Goal: Task Accomplishment & Management: Manage account settings

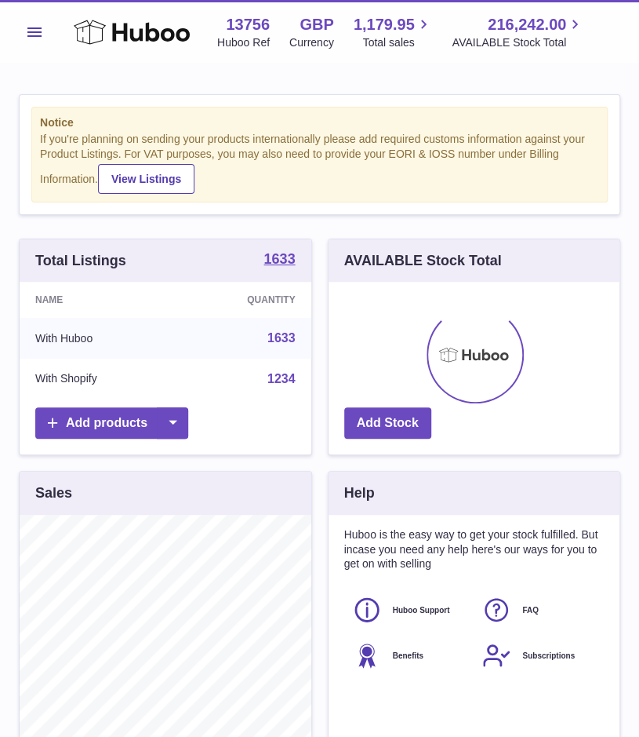
scroll to position [245, 292]
click at [20, 32] on button "Menu" at bounding box center [34, 31] width 31 height 31
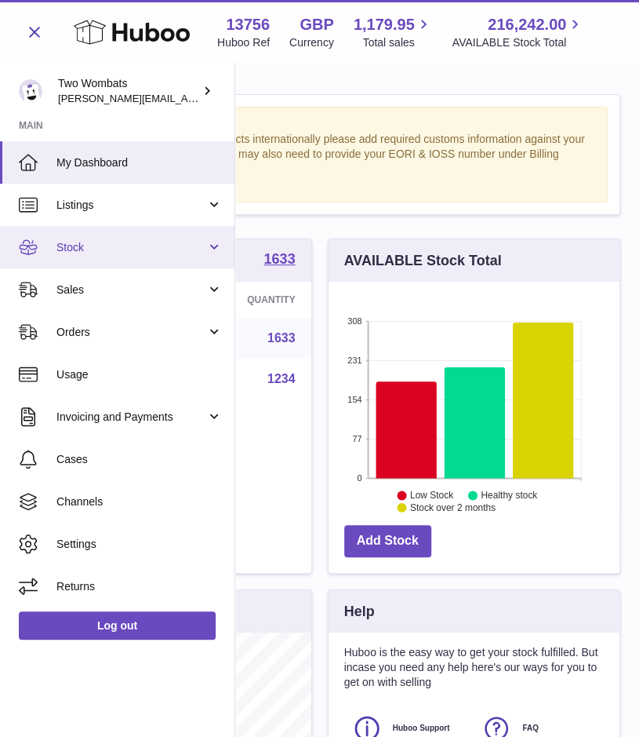
click at [209, 246] on link "Stock" at bounding box center [117, 247] width 235 height 42
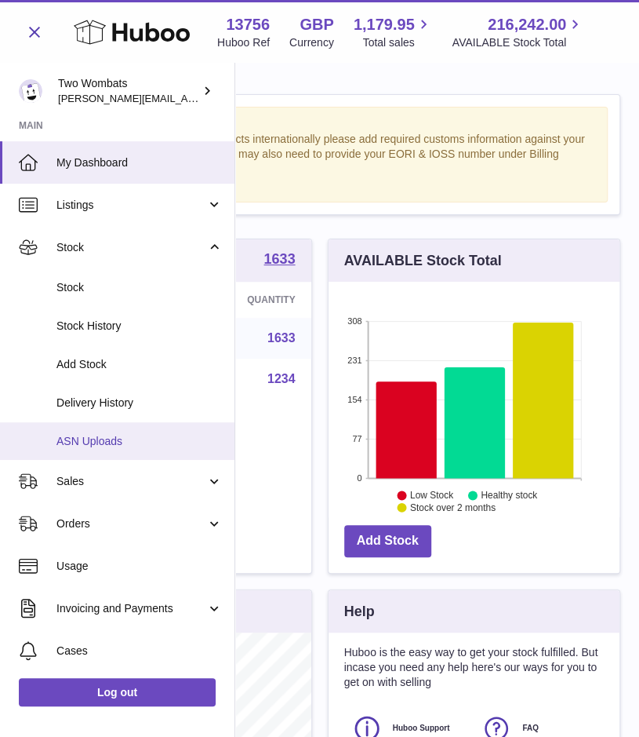
click at [129, 442] on span "ASN Uploads" at bounding box center [139, 441] width 166 height 15
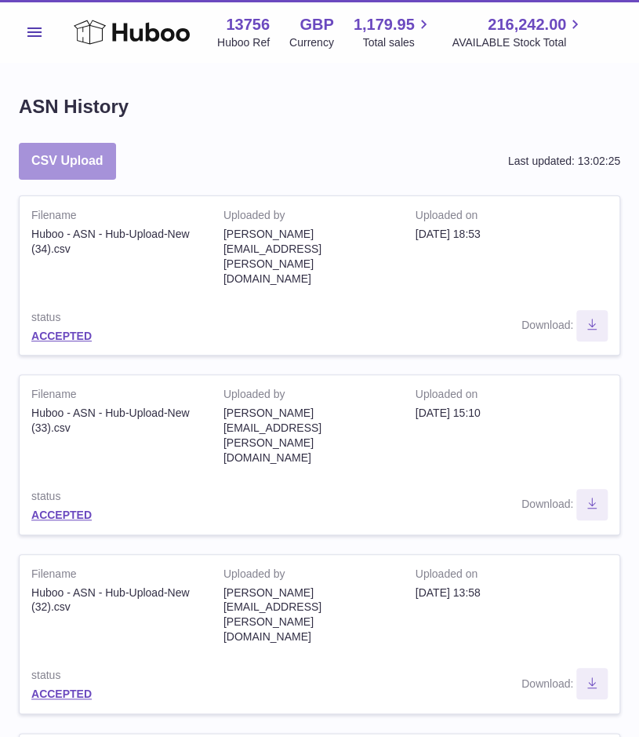
click at [87, 153] on button "CSV Upload" at bounding box center [67, 161] width 97 height 37
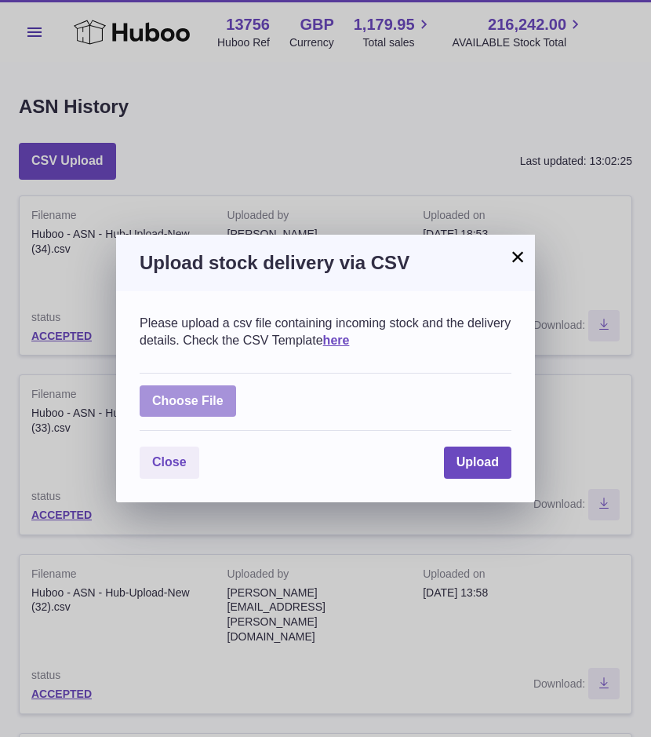
click at [196, 401] on label at bounding box center [188, 401] width 96 height 32
click at [224, 394] on input "file" at bounding box center [224, 393] width 1 height 1
click at [204, 377] on div "Choose File" at bounding box center [326, 402] width 372 height 59
click at [213, 399] on label at bounding box center [188, 401] width 96 height 32
click at [224, 394] on input "file" at bounding box center [224, 393] width 1 height 1
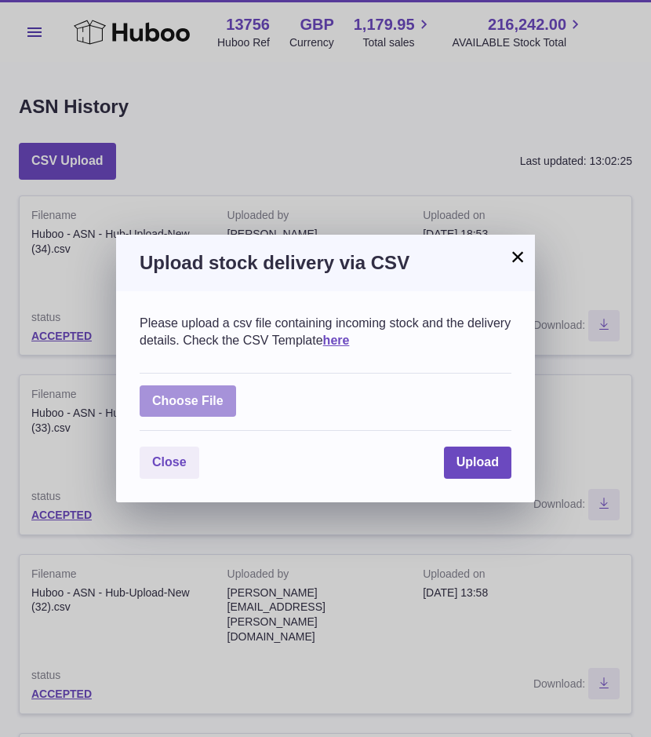
type input "**********"
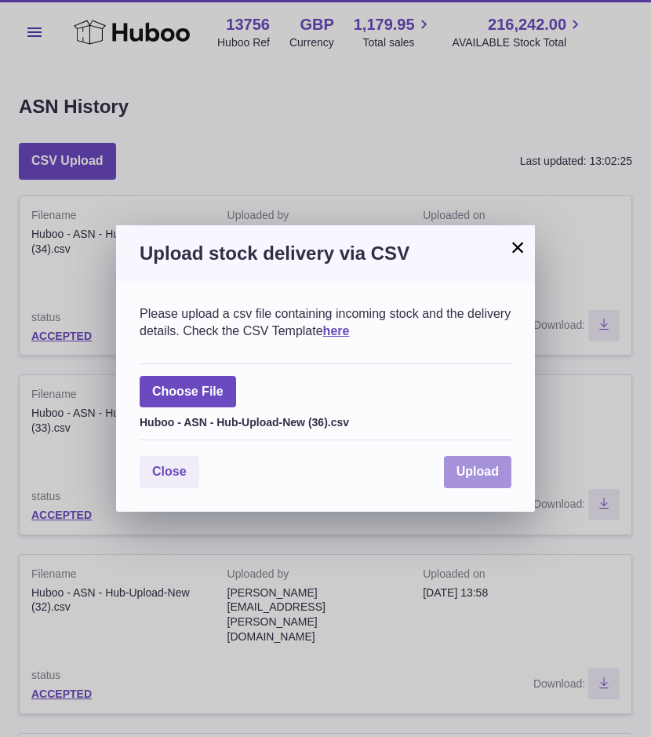
click at [482, 476] on span "Upload" at bounding box center [478, 470] width 42 height 13
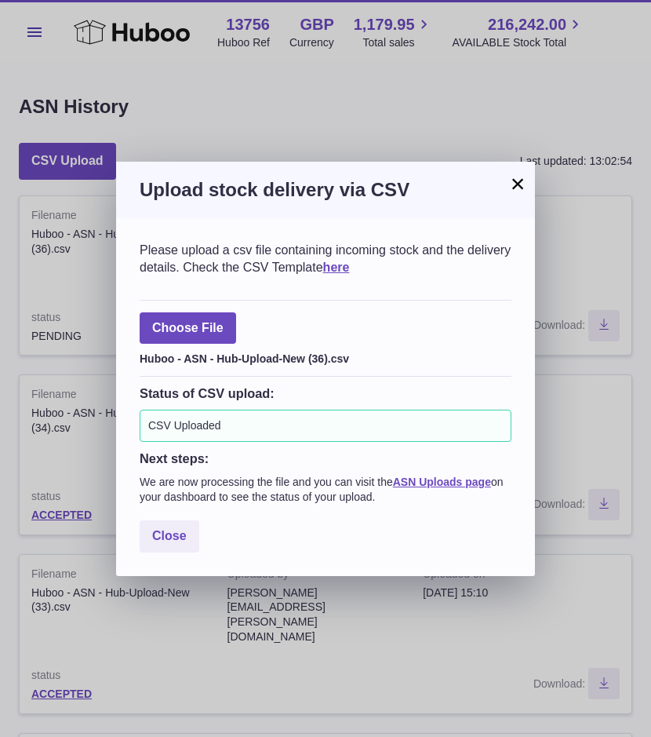
click at [513, 191] on button "×" at bounding box center [517, 183] width 19 height 19
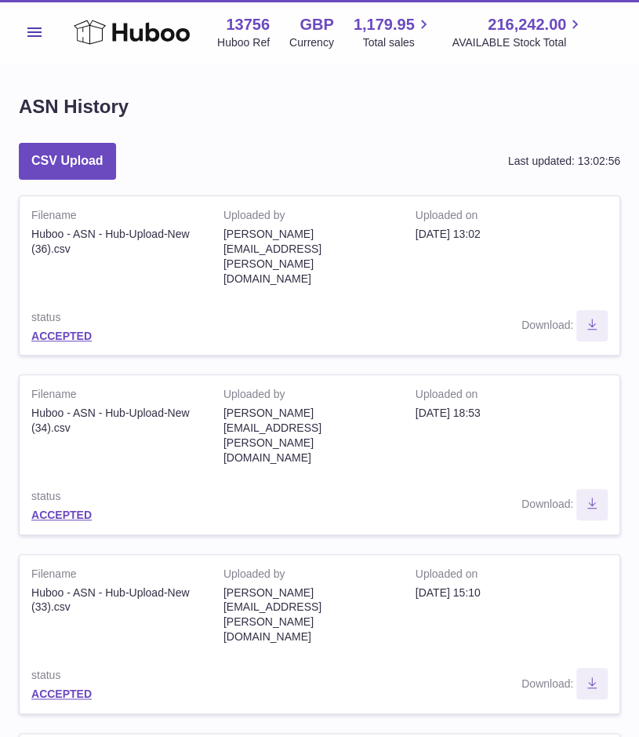
click at [38, 31] on span "Menu" at bounding box center [34, 31] width 14 height 9
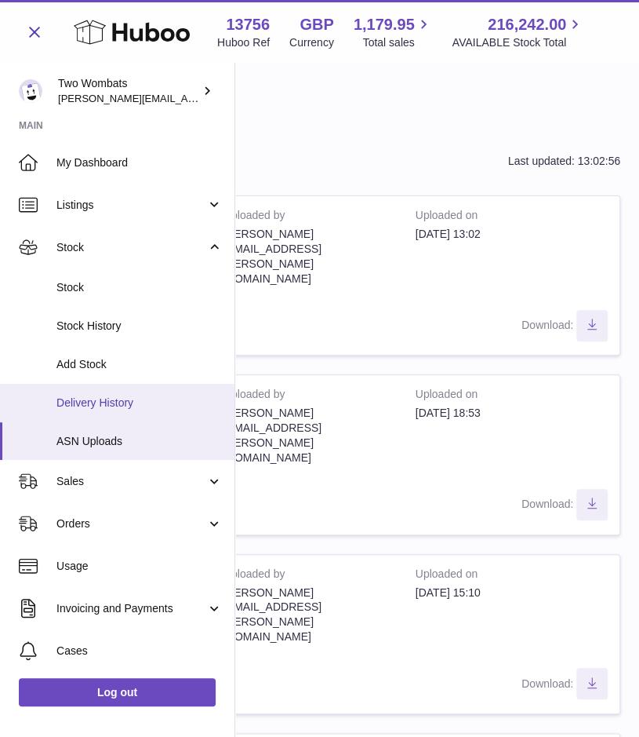
click at [119, 398] on span "Delivery History" at bounding box center [139, 402] width 166 height 15
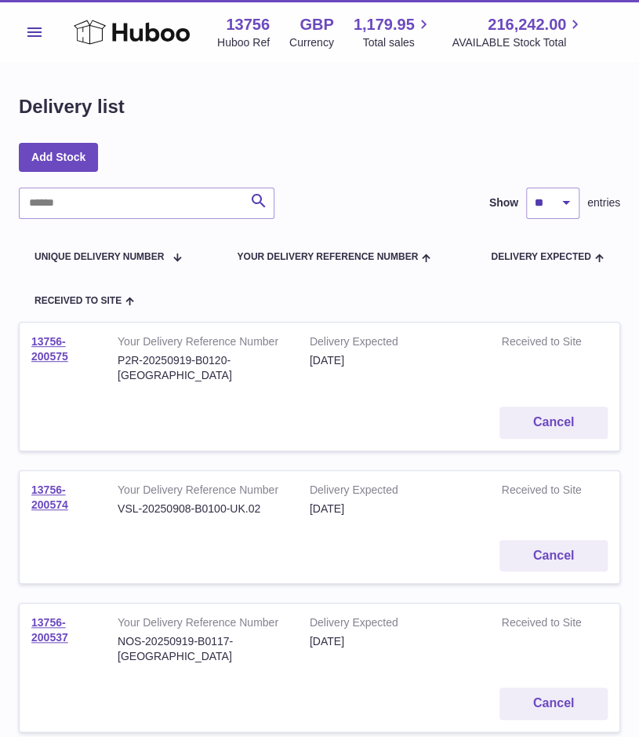
drag, startPoint x: 67, startPoint y: 355, endPoint x: 30, endPoint y: 336, distance: 42.1
click at [30, 336] on td "13756-200575" at bounding box center [63, 358] width 86 height 72
copy link "13756-200575"
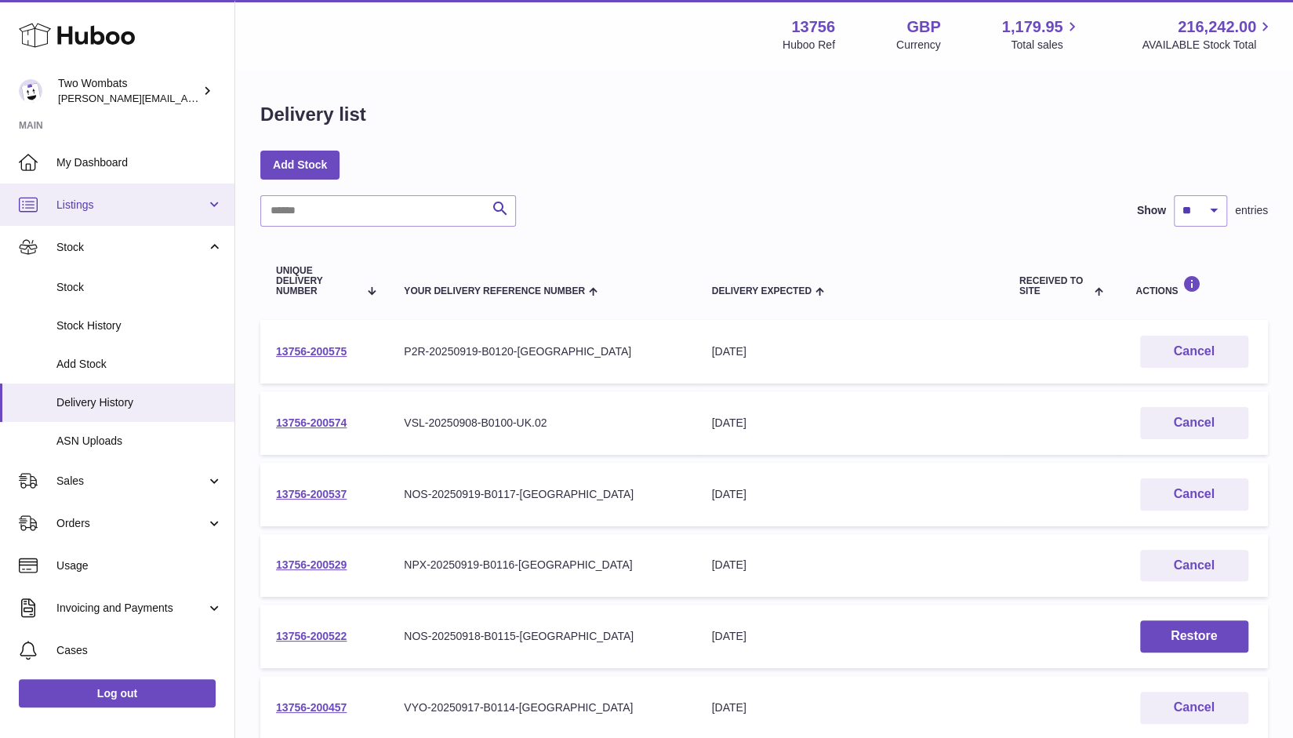
click at [200, 217] on link "Listings" at bounding box center [117, 205] width 235 height 42
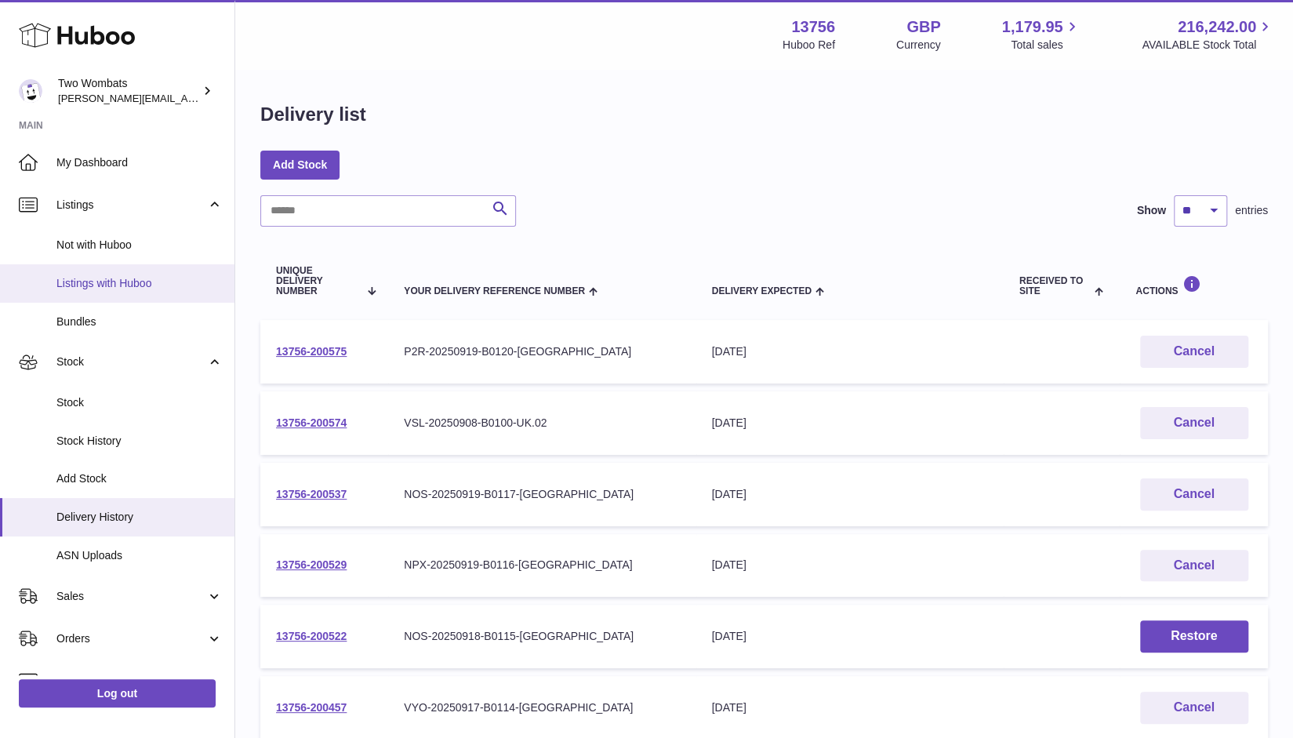
click at [149, 285] on span "Listings with Huboo" at bounding box center [139, 283] width 166 height 15
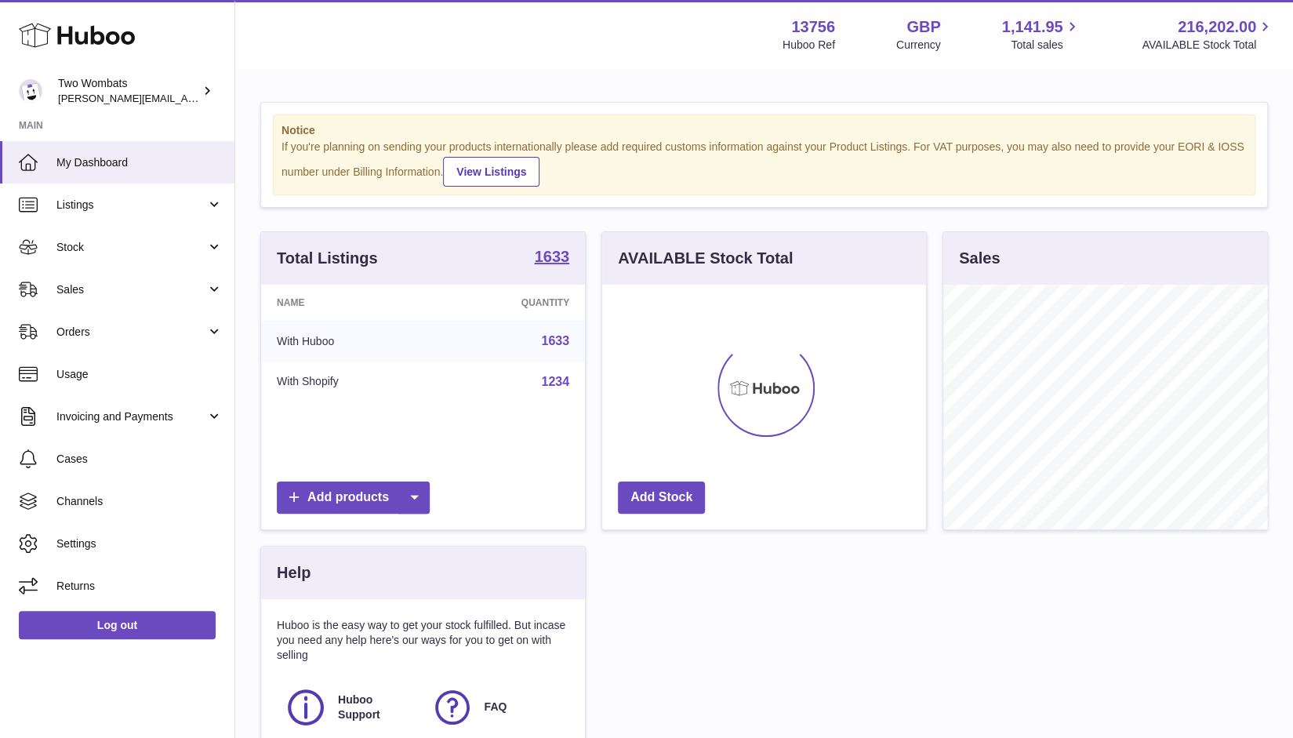
scroll to position [245, 325]
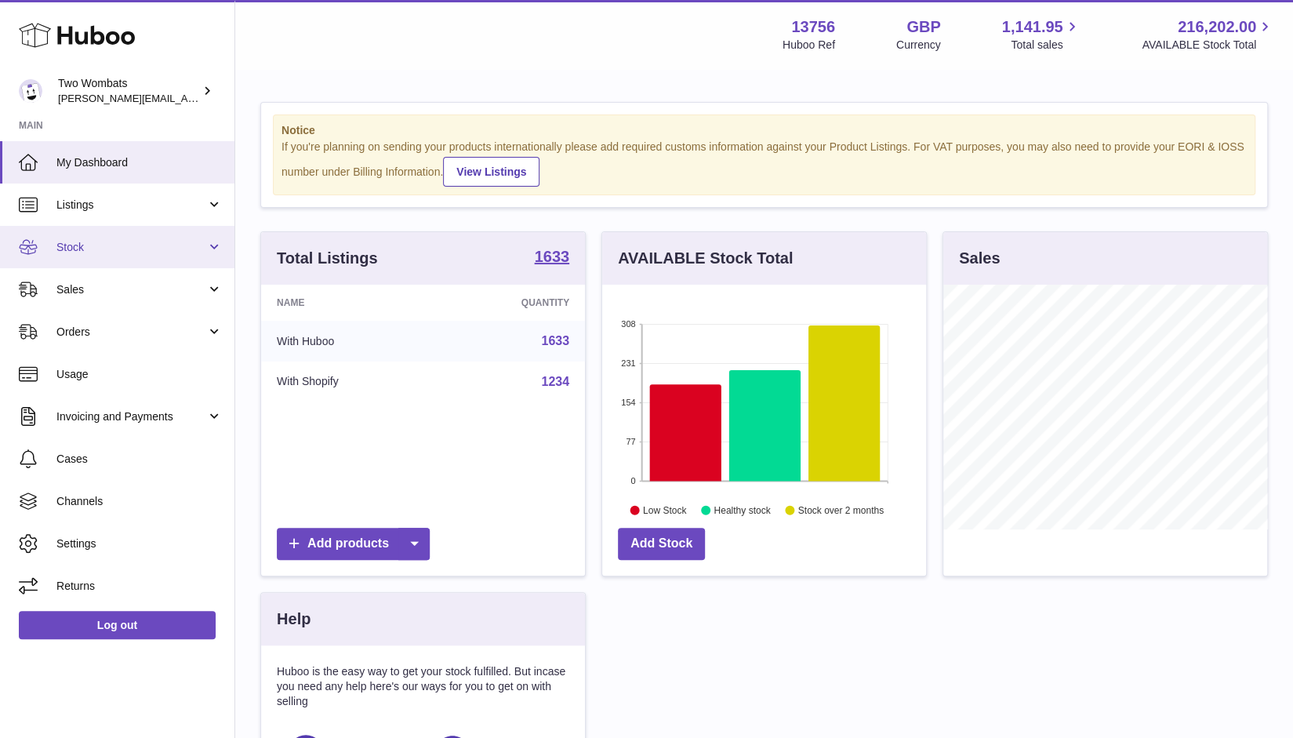
click at [216, 245] on link "Stock" at bounding box center [117, 247] width 235 height 42
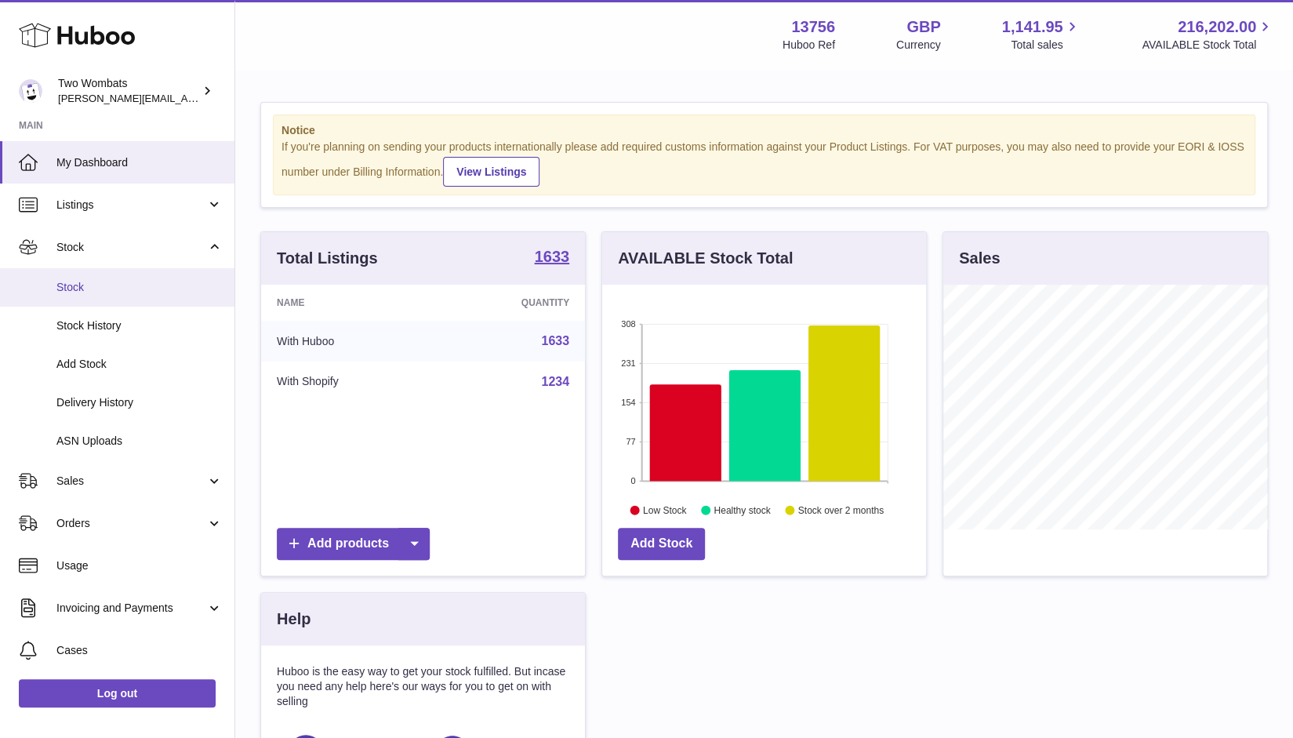
click at [112, 292] on span "Stock" at bounding box center [139, 287] width 166 height 15
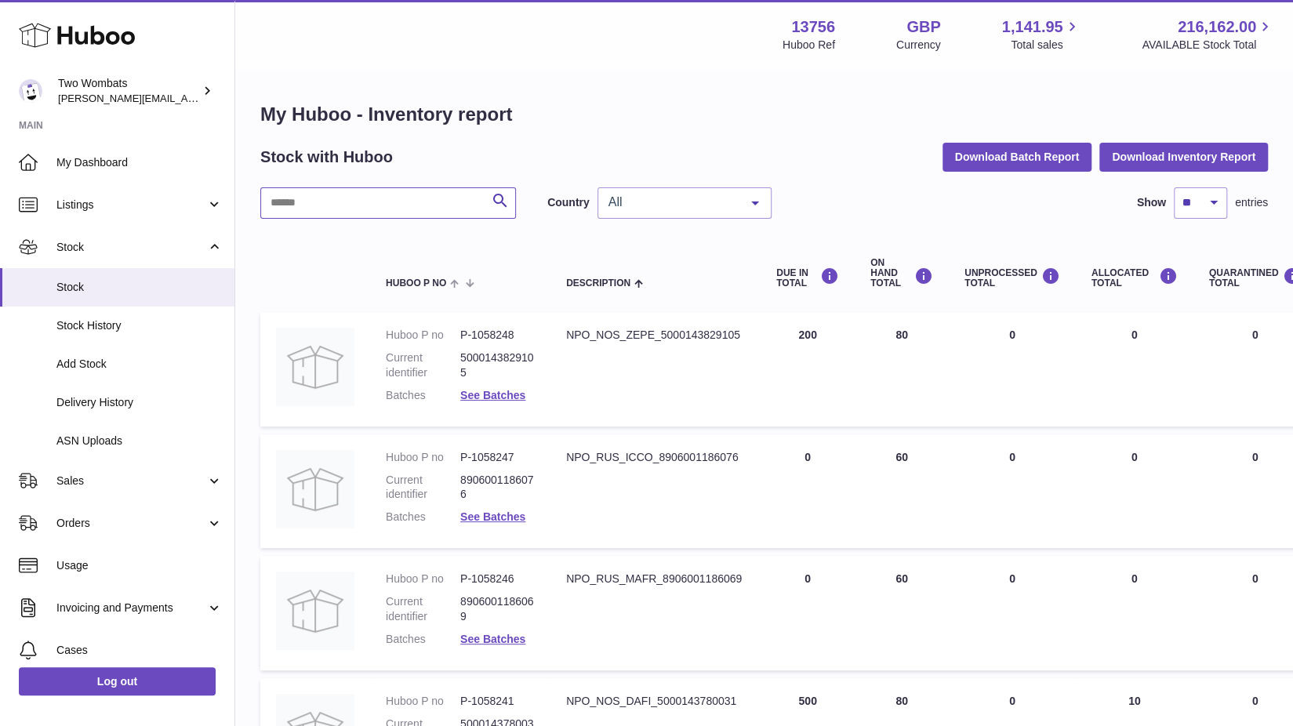
click at [403, 189] on input "text" at bounding box center [388, 202] width 256 height 31
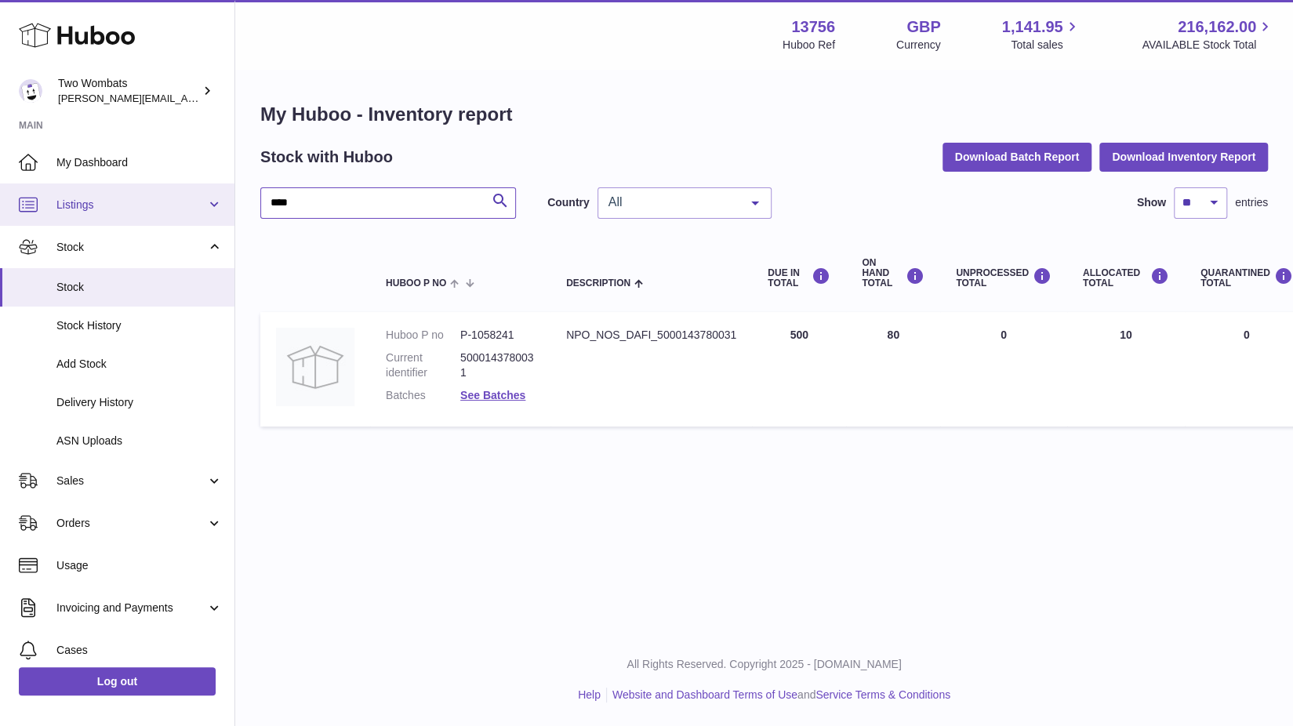
type input "****"
click at [145, 195] on link "Listings" at bounding box center [117, 205] width 235 height 42
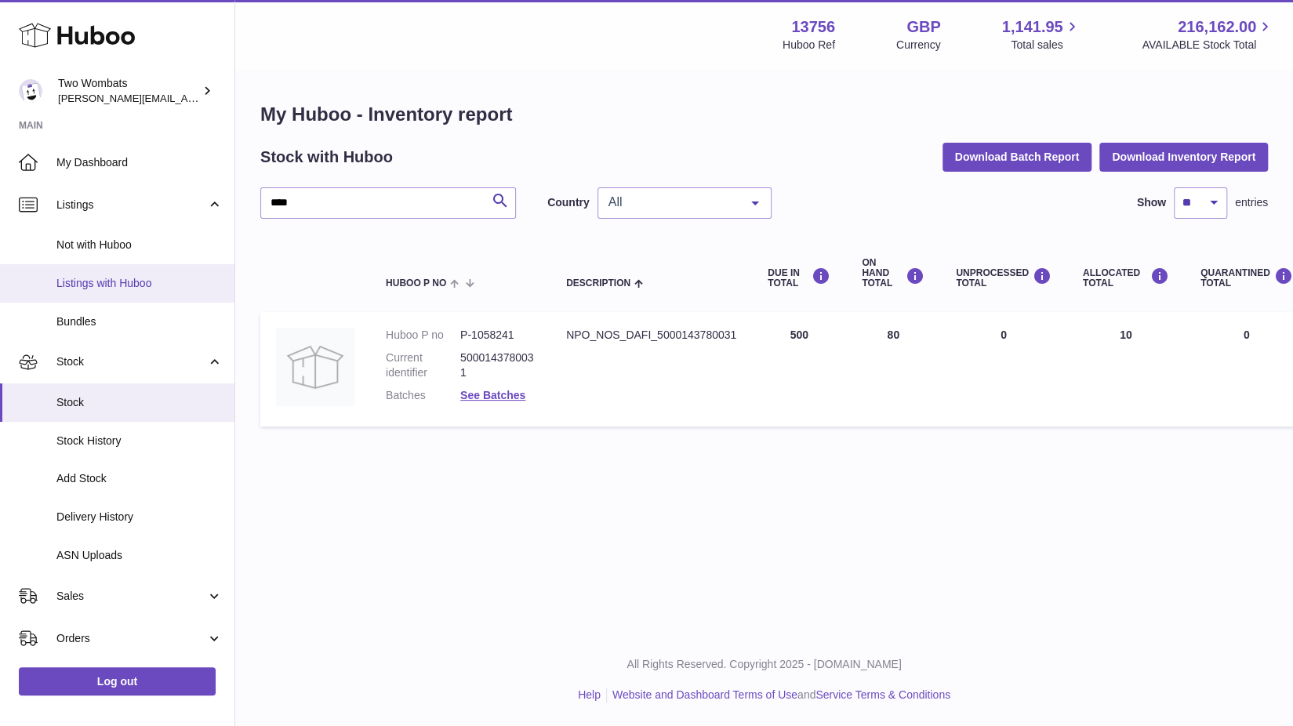
click at [151, 272] on link "Listings with Huboo" at bounding box center [117, 283] width 235 height 38
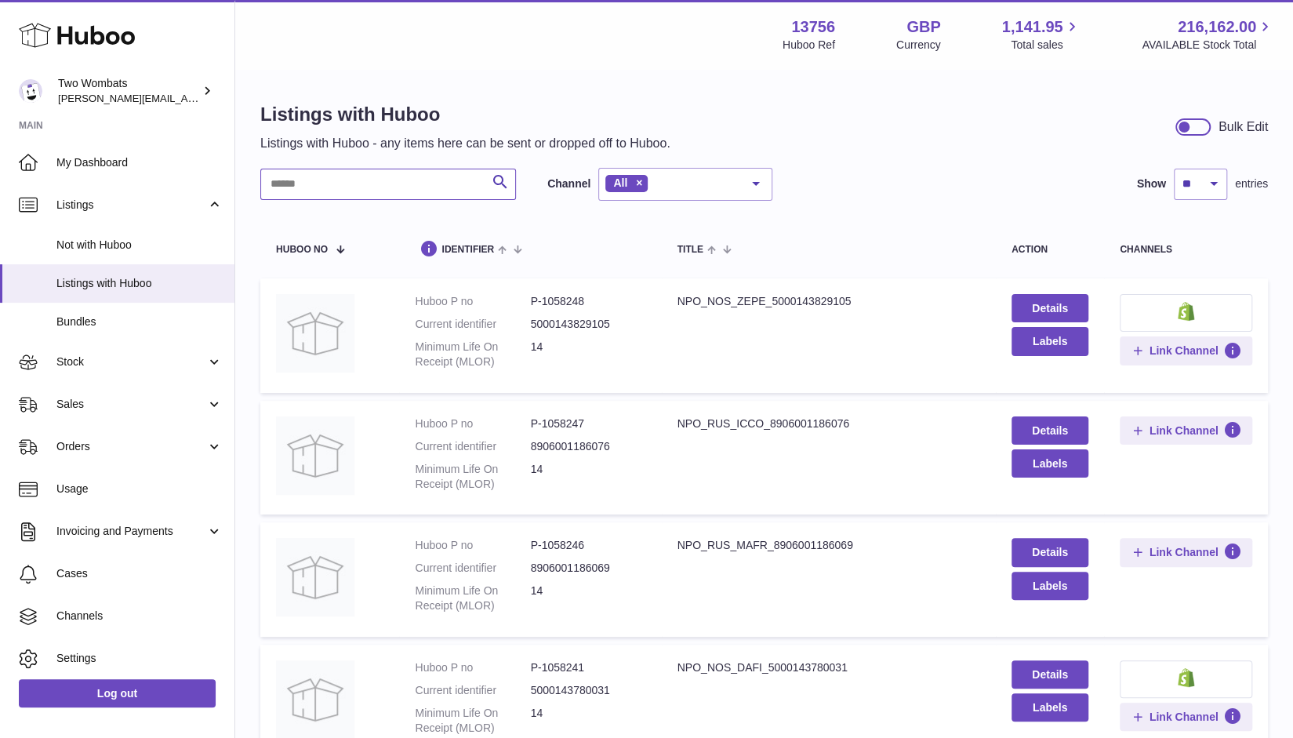
click at [387, 184] on input "text" at bounding box center [388, 184] width 256 height 31
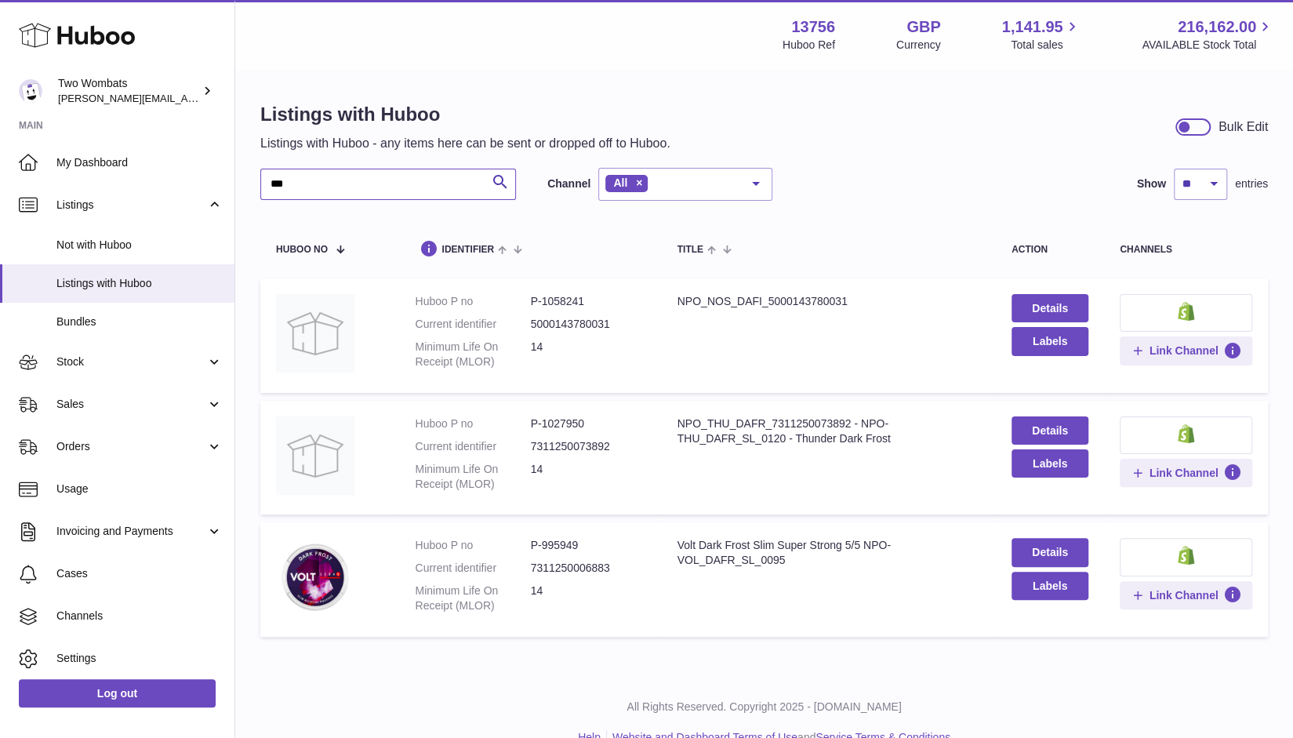
type input "****"
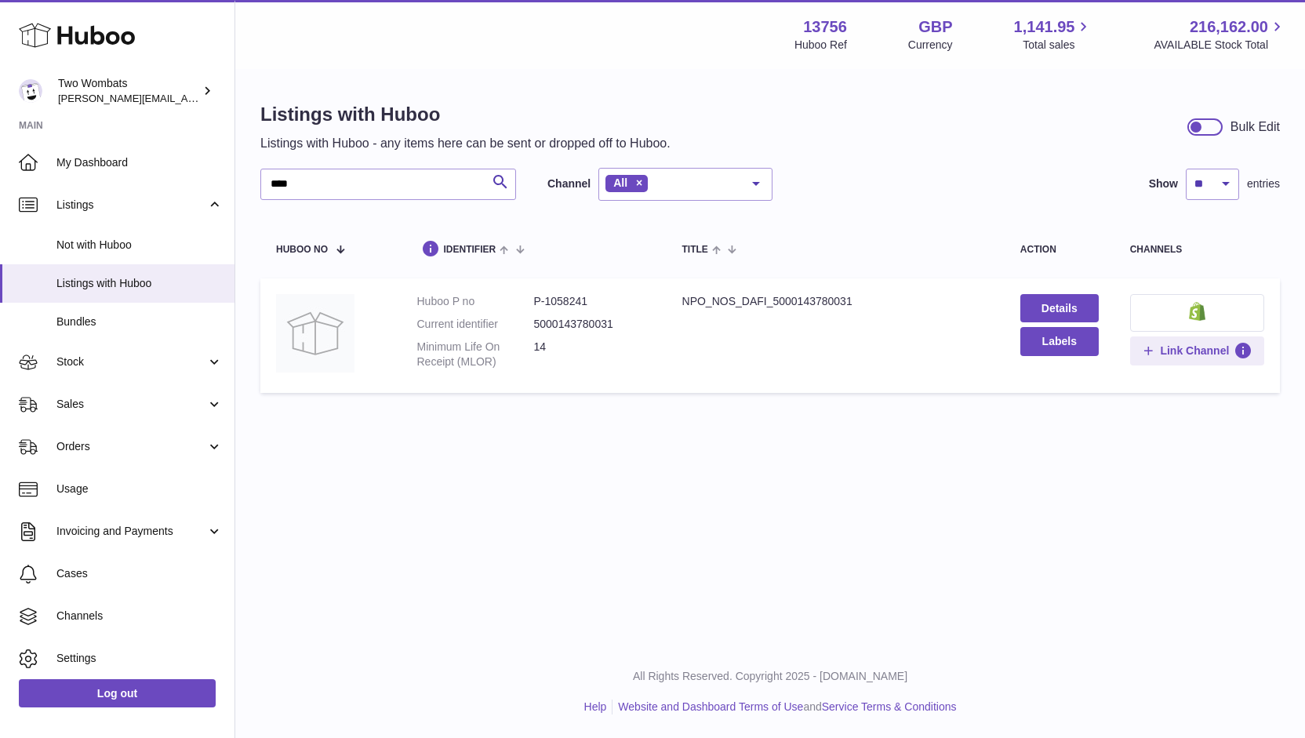
click at [1180, 310] on button at bounding box center [1197, 313] width 134 height 38
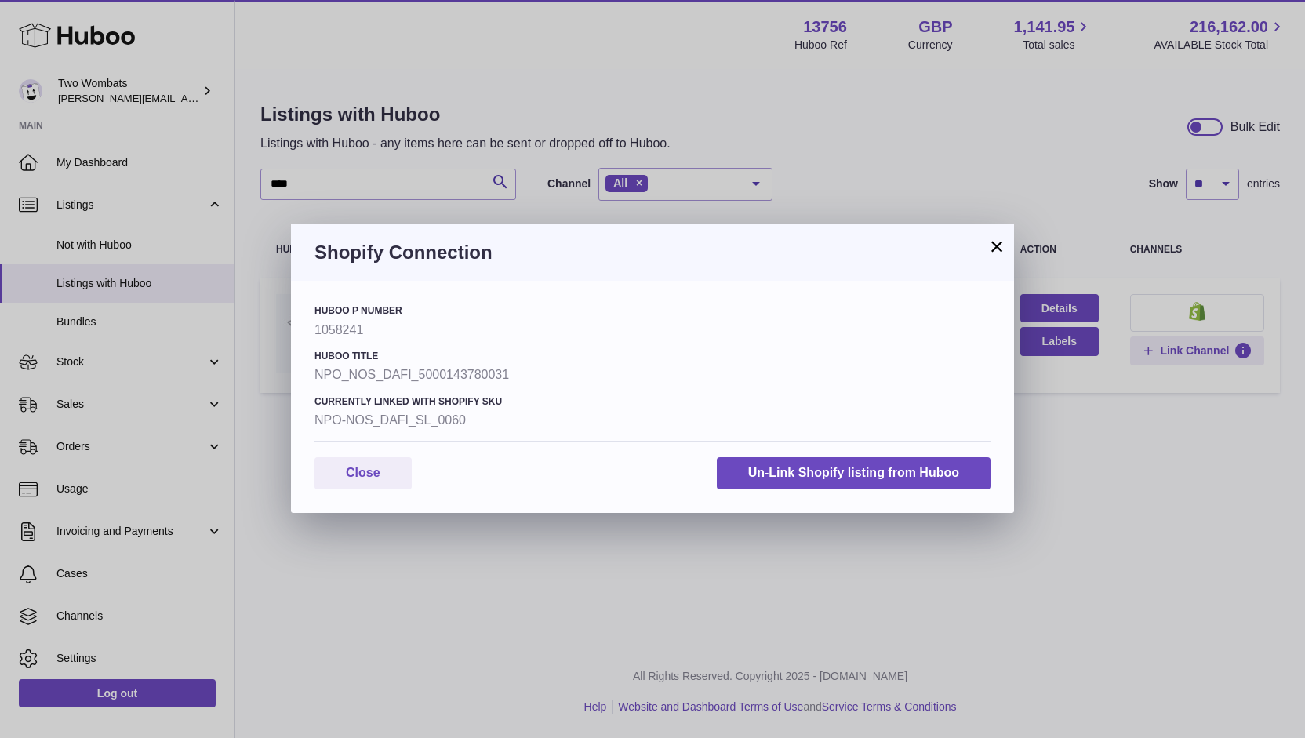
click at [1006, 246] on div "Shopify Connection" at bounding box center [652, 252] width 723 height 56
click at [998, 246] on button "×" at bounding box center [997, 246] width 19 height 19
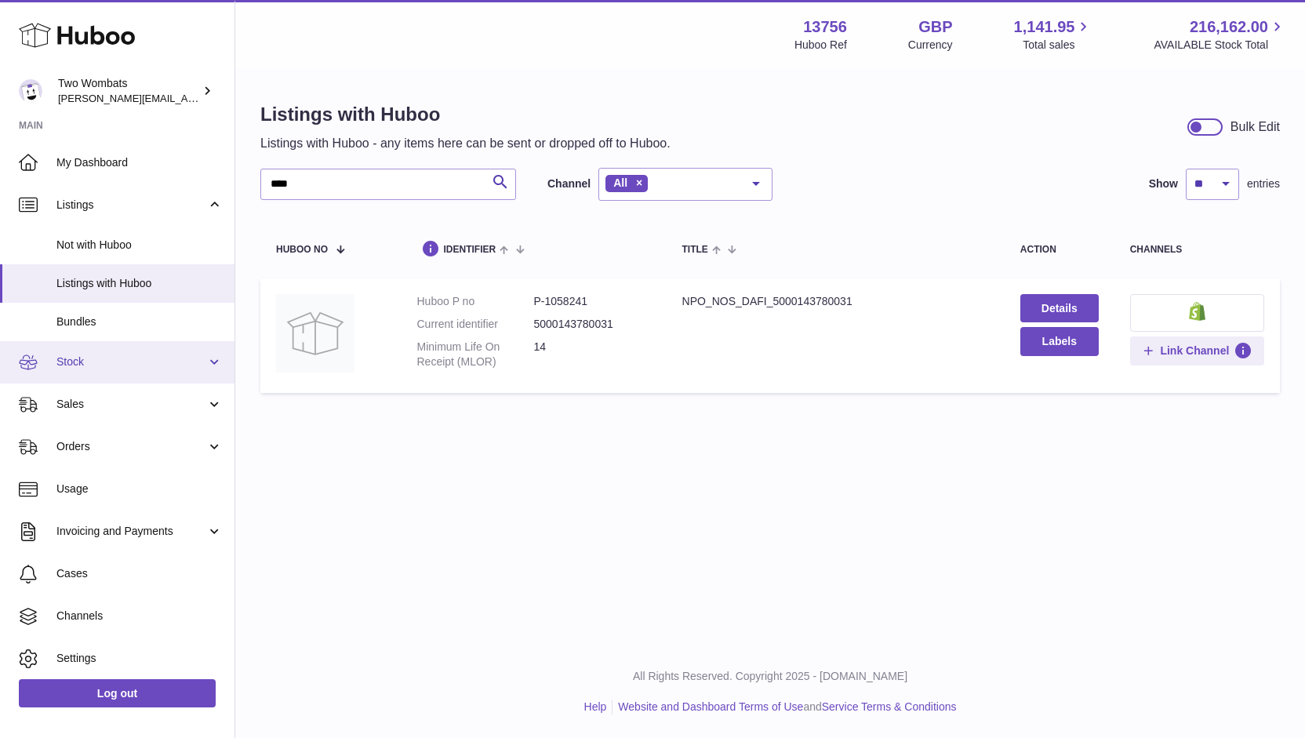
click at [130, 366] on span "Stock" at bounding box center [131, 362] width 150 height 15
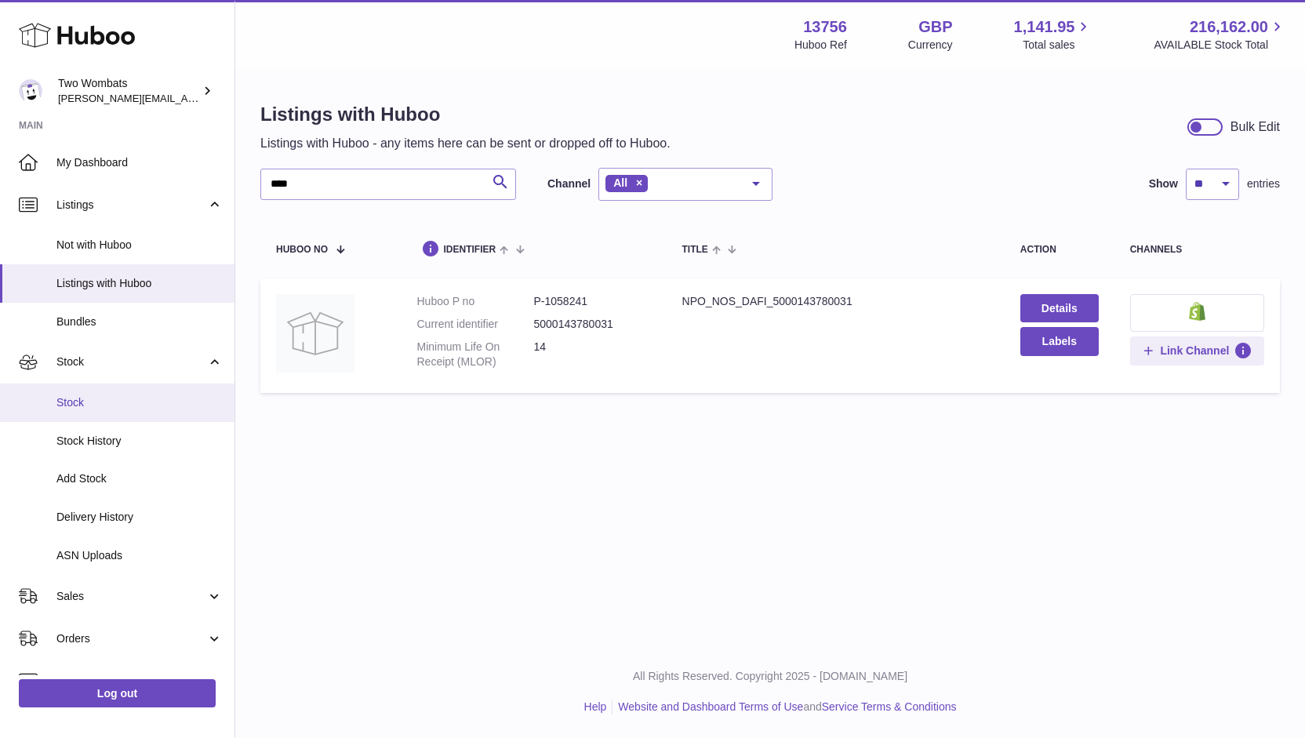
click at [154, 402] on span "Stock" at bounding box center [139, 402] width 166 height 15
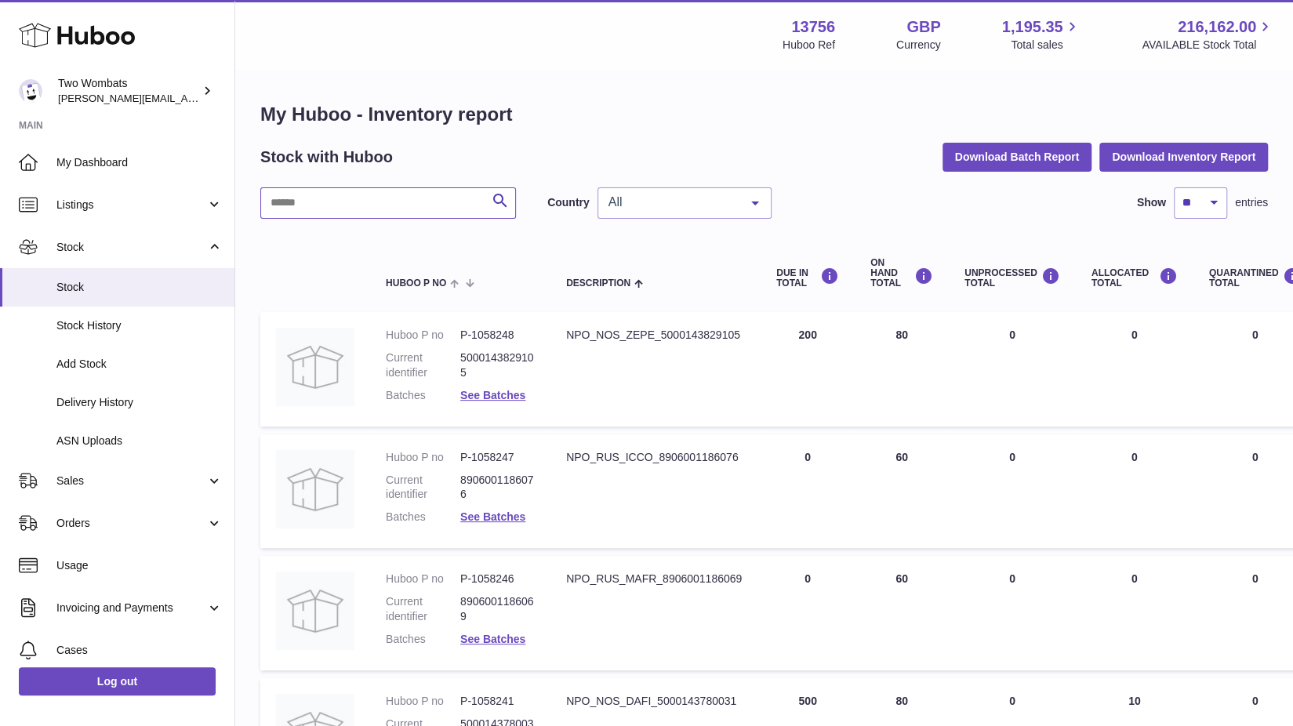
click at [389, 202] on input "text" at bounding box center [388, 202] width 256 height 31
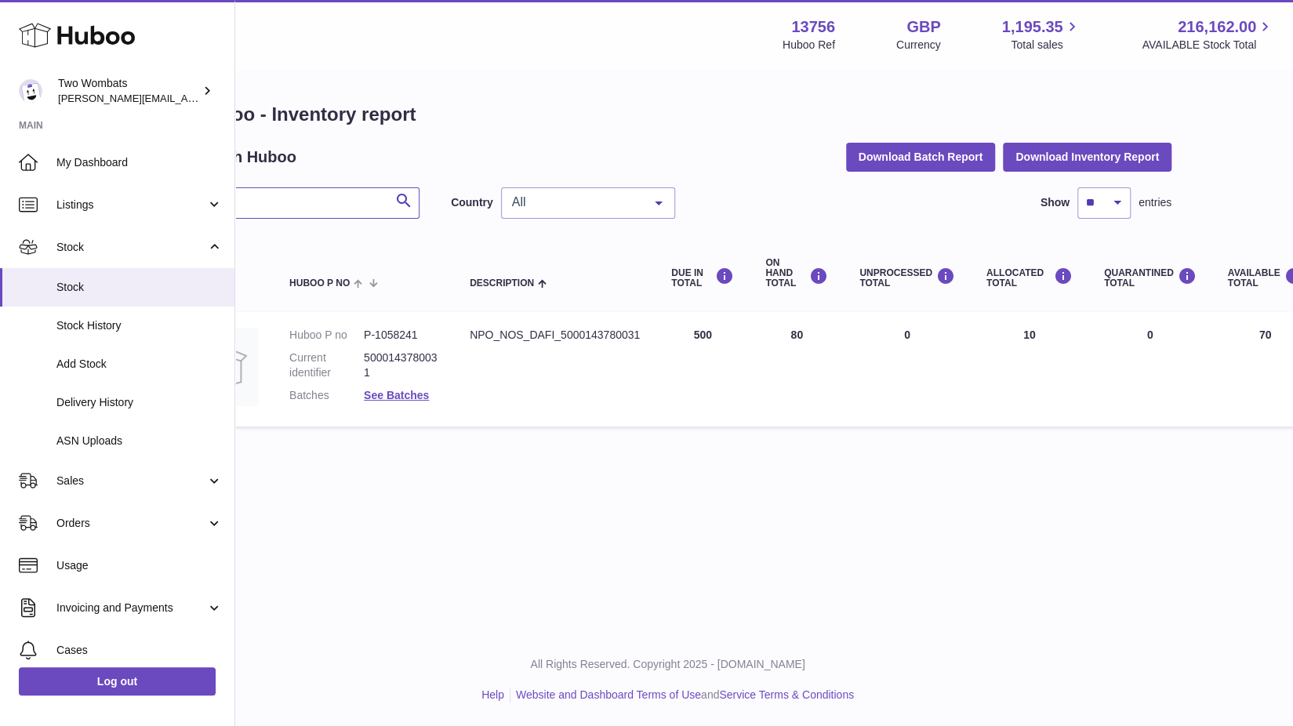
scroll to position [0, 96]
click at [489, 520] on div "Menu Huboo 13756 Huboo Ref GBP Currency 1,195.35 Total sales 216,162.00 AVAILAB…" at bounding box center [669, 317] width 1058 height 634
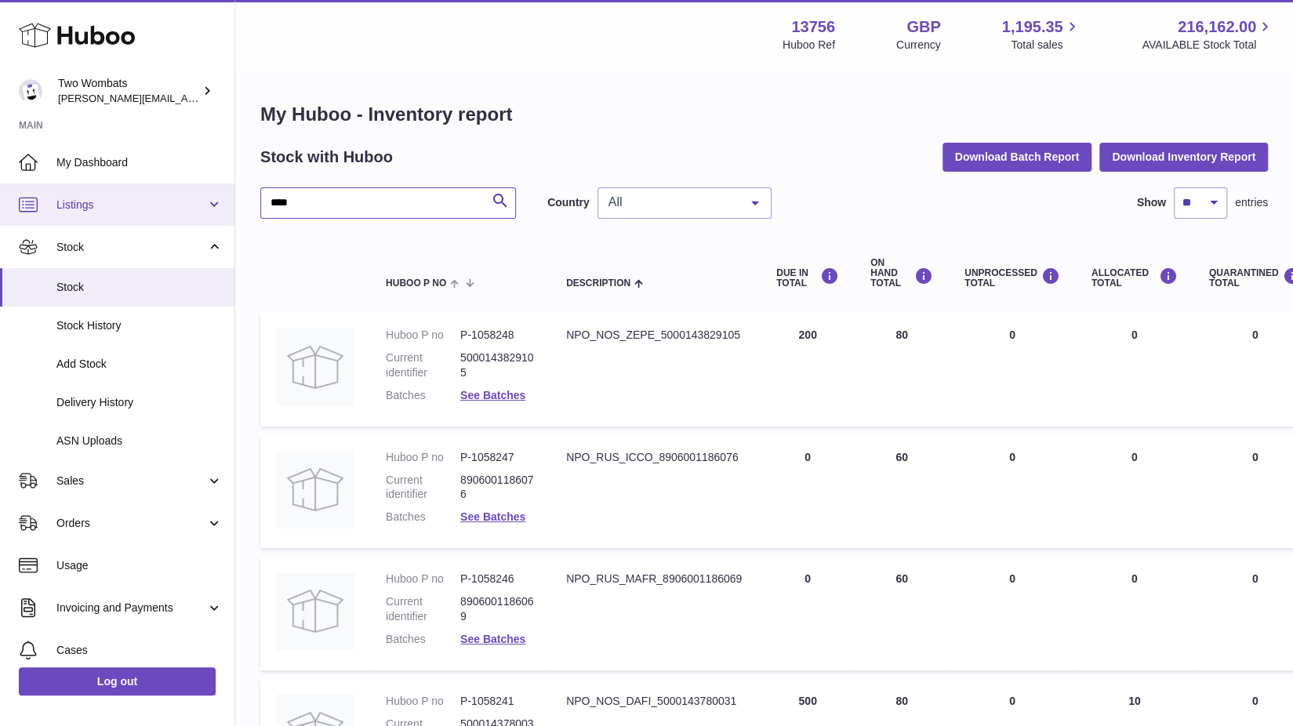
drag, startPoint x: 327, startPoint y: 202, endPoint x: 221, endPoint y: 203, distance: 105.9
type input "*"
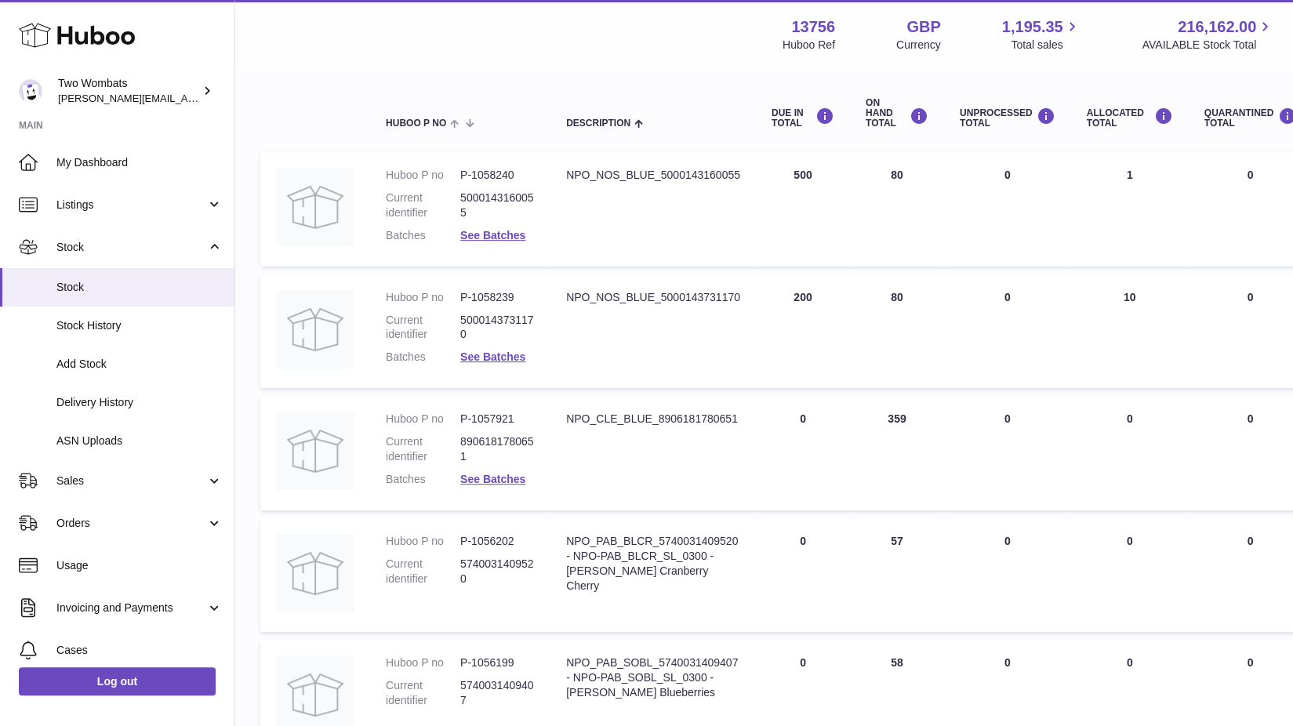
scroll to position [159, 0]
type input "****"
drag, startPoint x: 473, startPoint y: 211, endPoint x: 442, endPoint y: 215, distance: 30.8
click at [442, 215] on dl "Huboo P no P-1058240 Current identifier 5000143160055 Batches See Batches" at bounding box center [460, 210] width 149 height 83
click at [442, 215] on dt "Current identifier" at bounding box center [423, 206] width 75 height 30
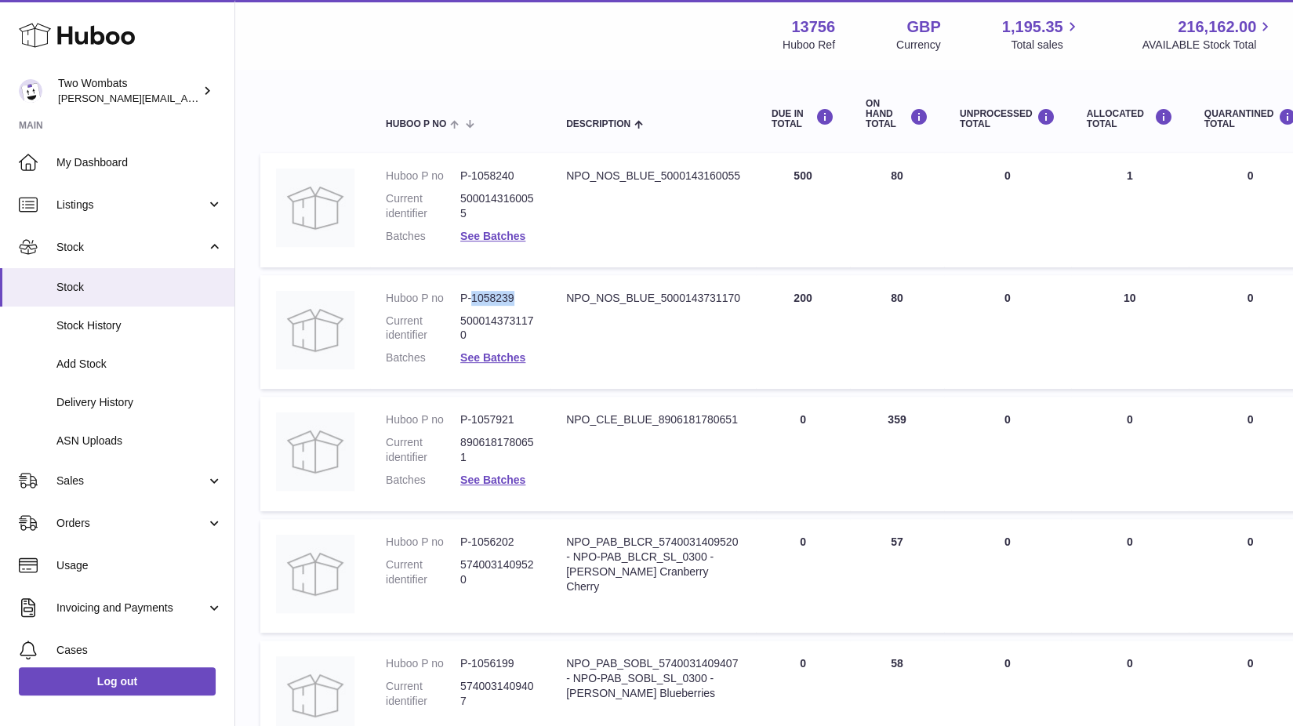
drag, startPoint x: 515, startPoint y: 295, endPoint x: 473, endPoint y: 301, distance: 42.8
click at [473, 301] on dd "P-1058239" at bounding box center [497, 298] width 75 height 15
copy dd "1058239"
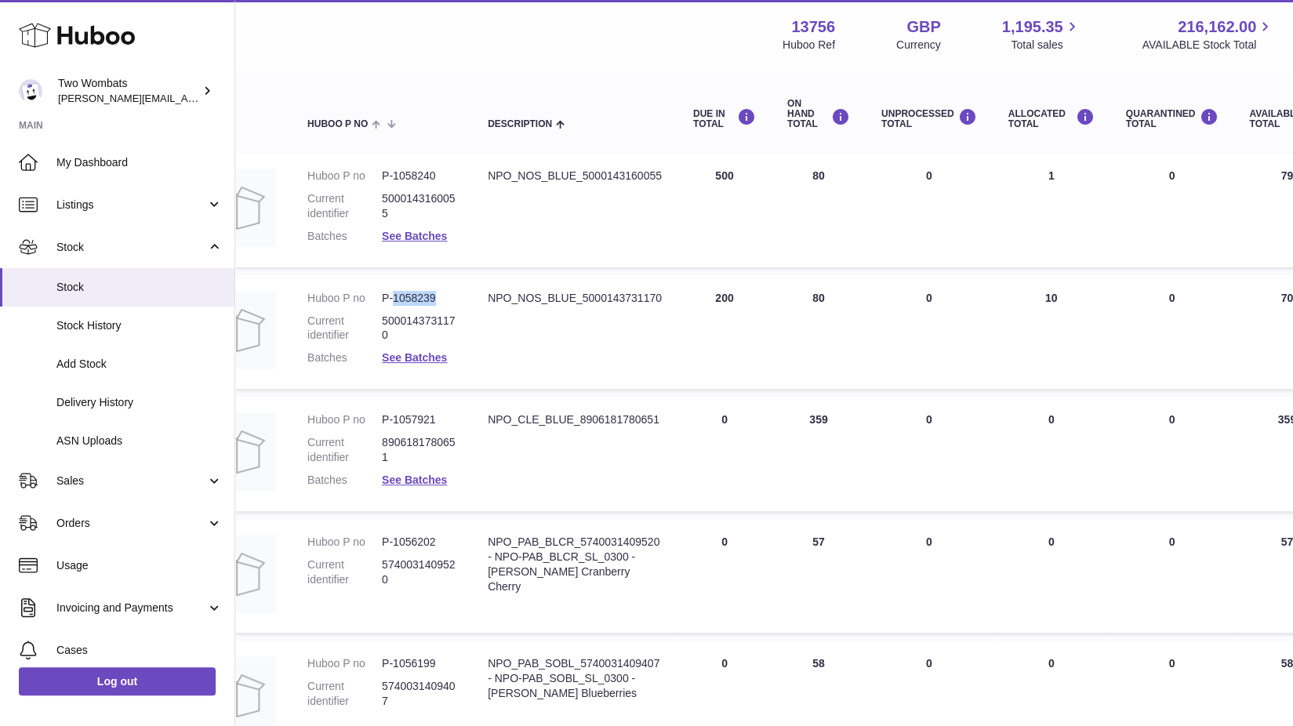
scroll to position [159, 78]
click at [134, 210] on span "Listings" at bounding box center [131, 205] width 150 height 15
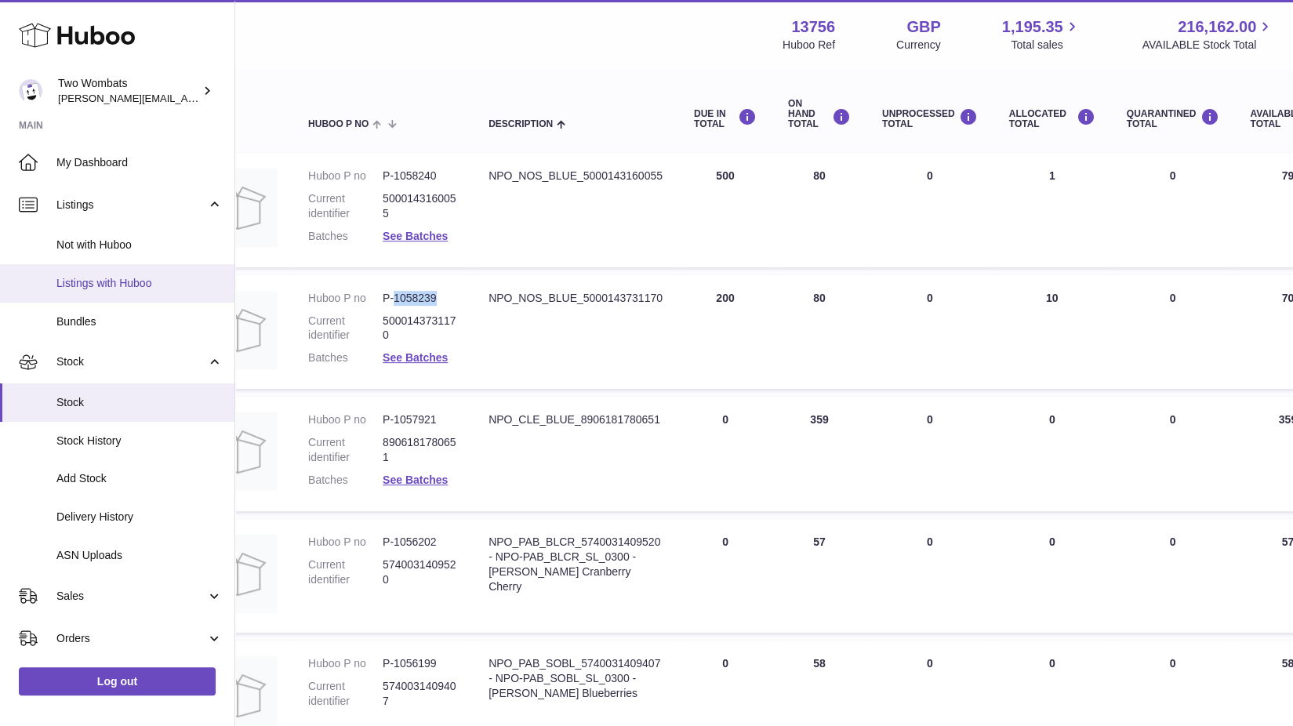
click at [151, 280] on span "Listings with Huboo" at bounding box center [139, 283] width 166 height 15
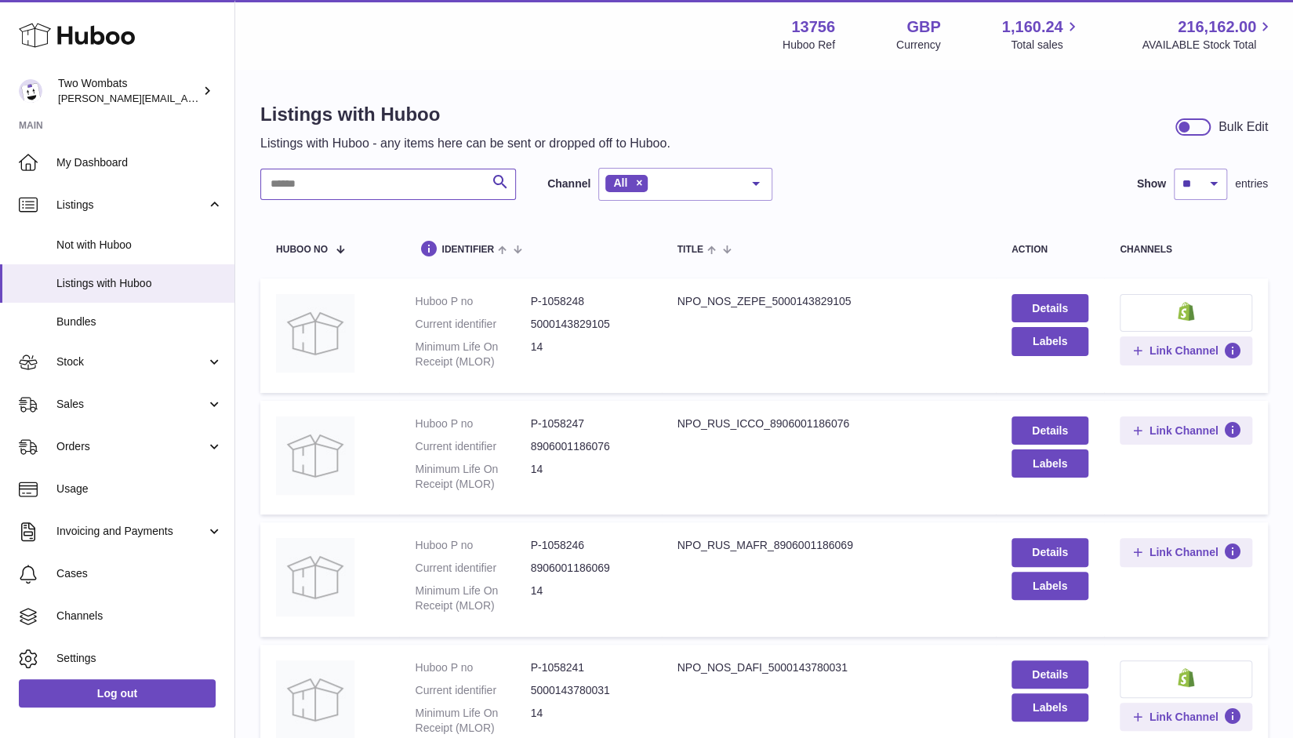
click at [444, 195] on input "text" at bounding box center [388, 184] width 256 height 31
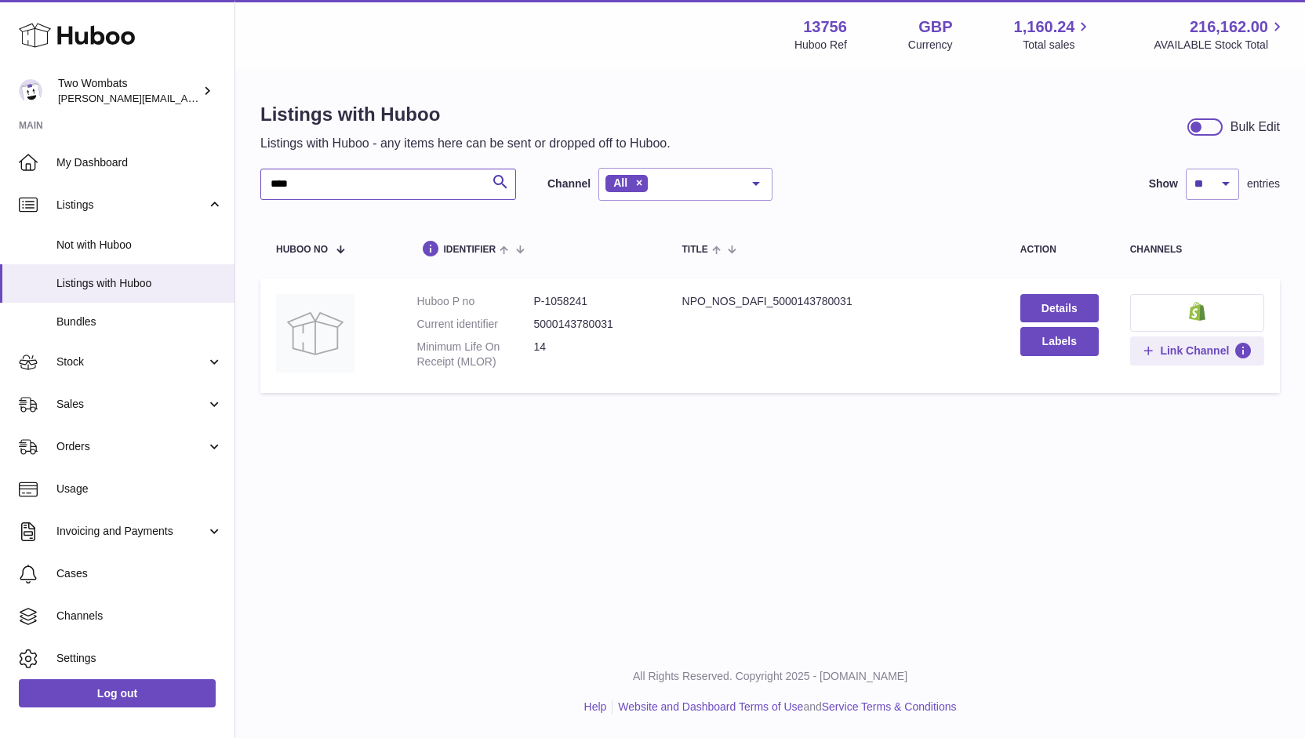
type input "****"
click at [1210, 313] on button at bounding box center [1197, 313] width 134 height 38
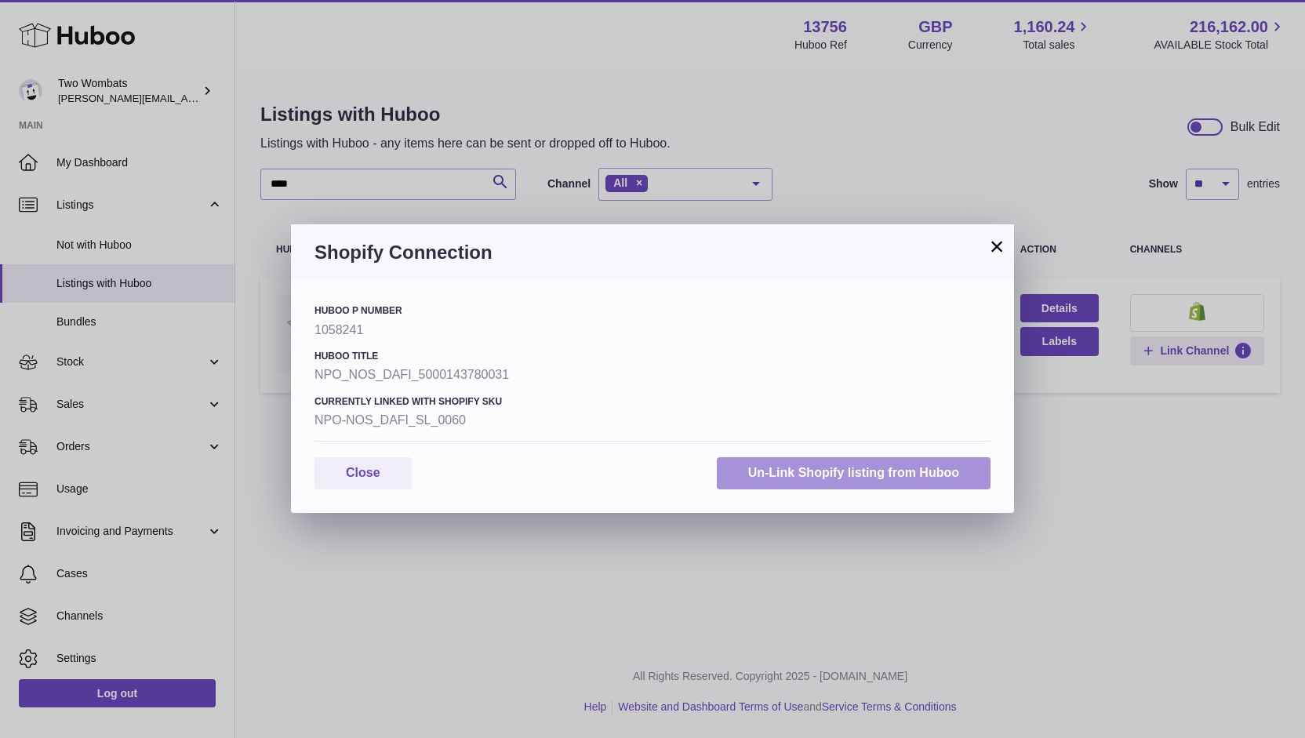
click at [919, 472] on button "Un-Link Shopify listing from Huboo" at bounding box center [854, 473] width 274 height 32
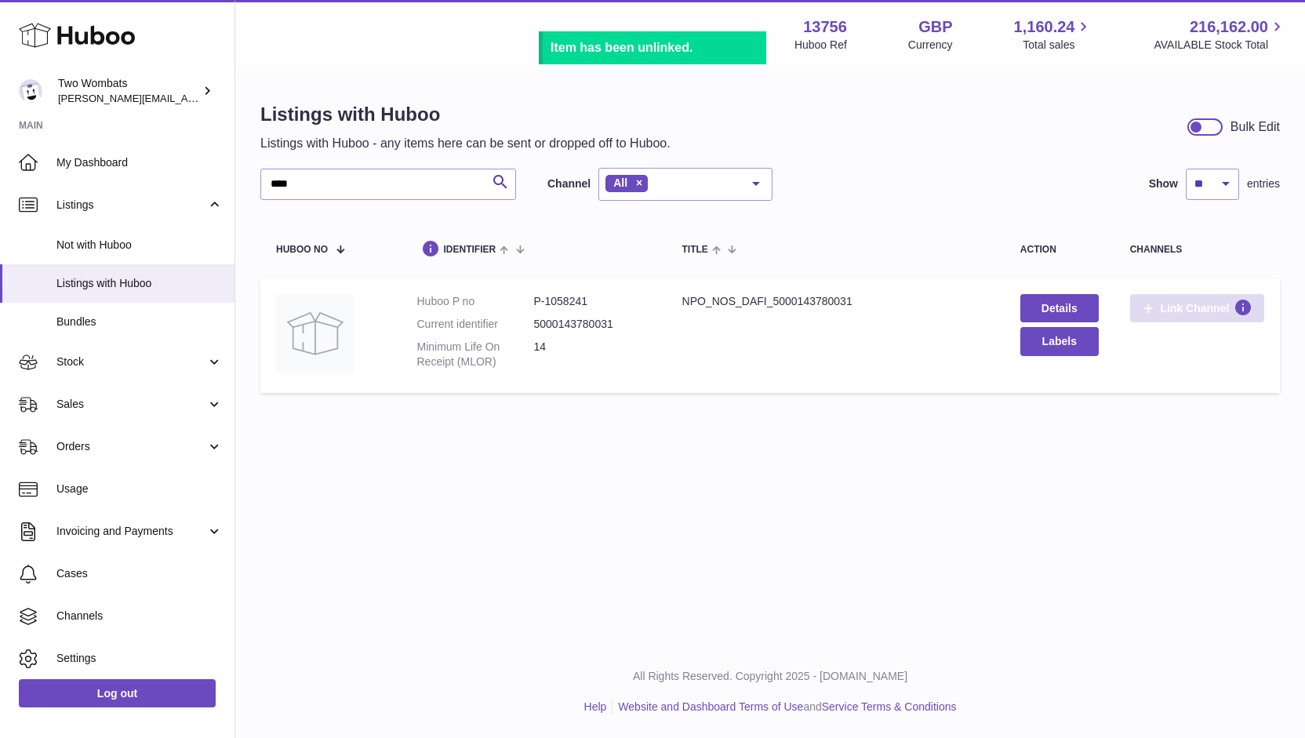
click at [1208, 313] on span "Link Channel" at bounding box center [1194, 308] width 69 height 14
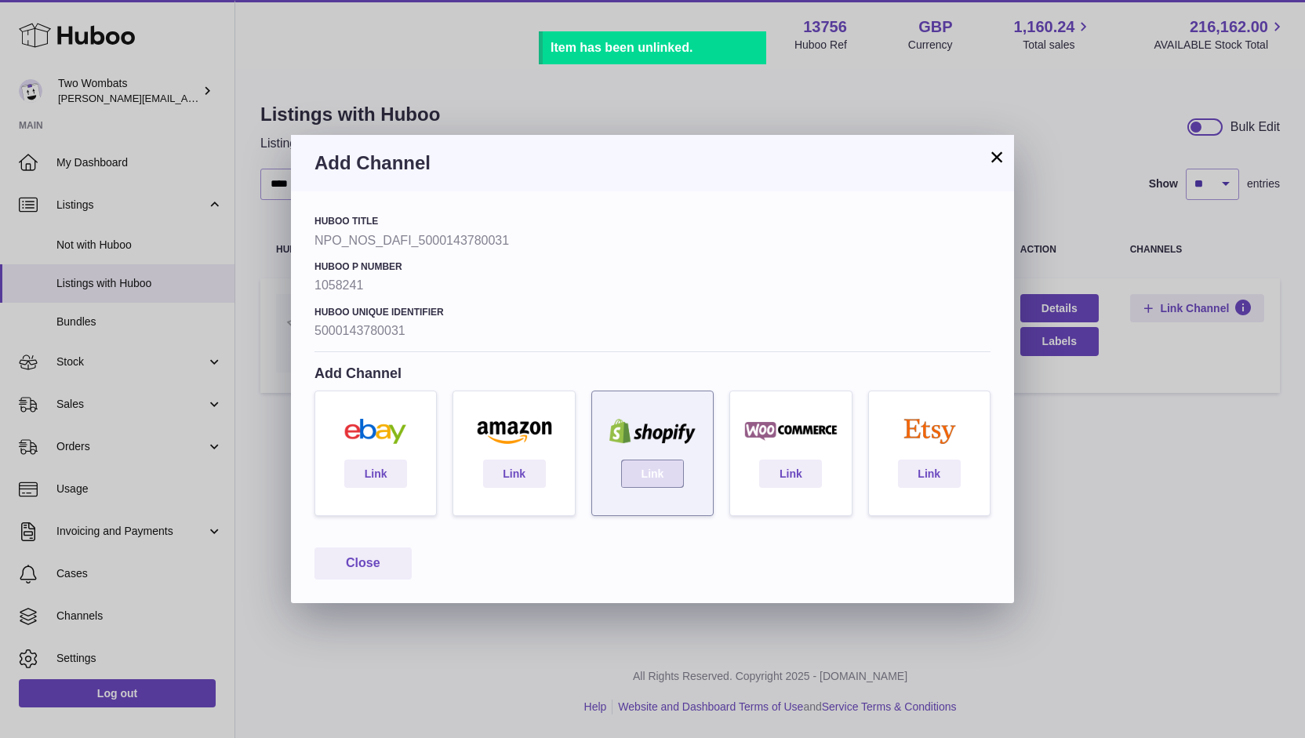
click at [667, 476] on link "Link" at bounding box center [652, 474] width 63 height 28
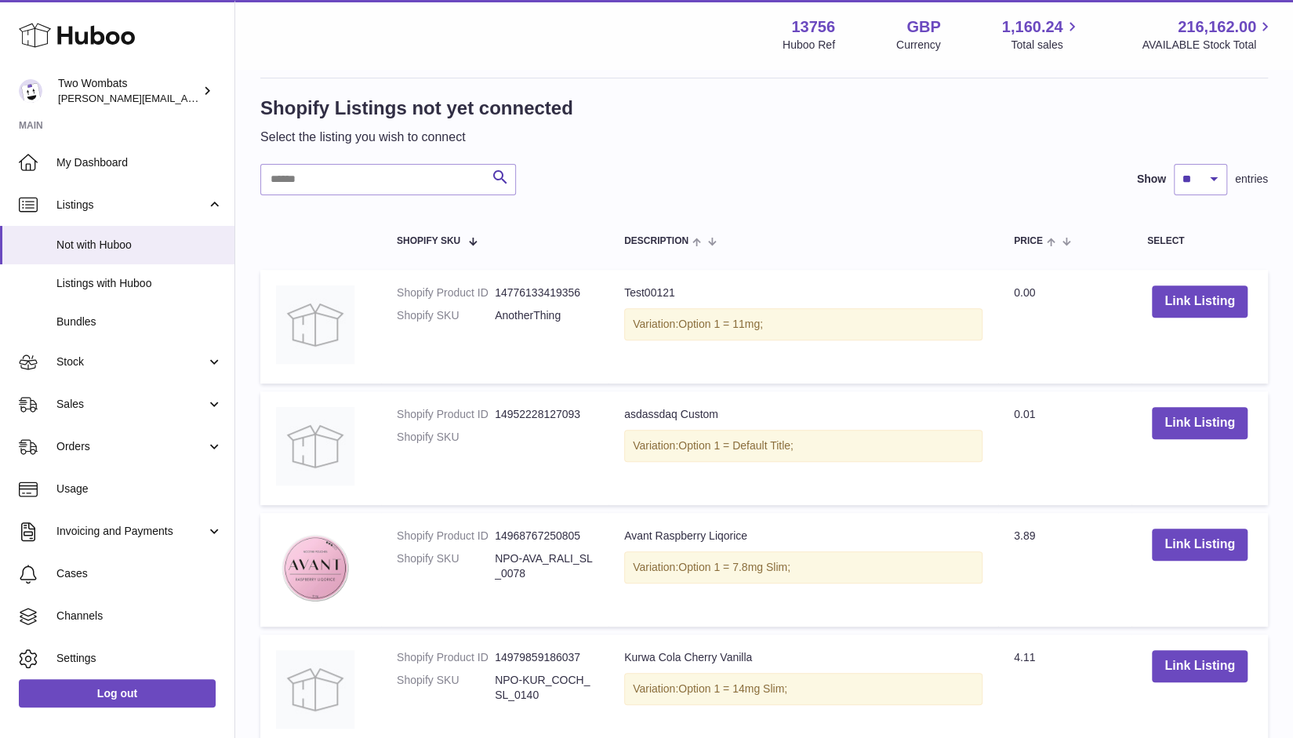
scroll to position [307, 0]
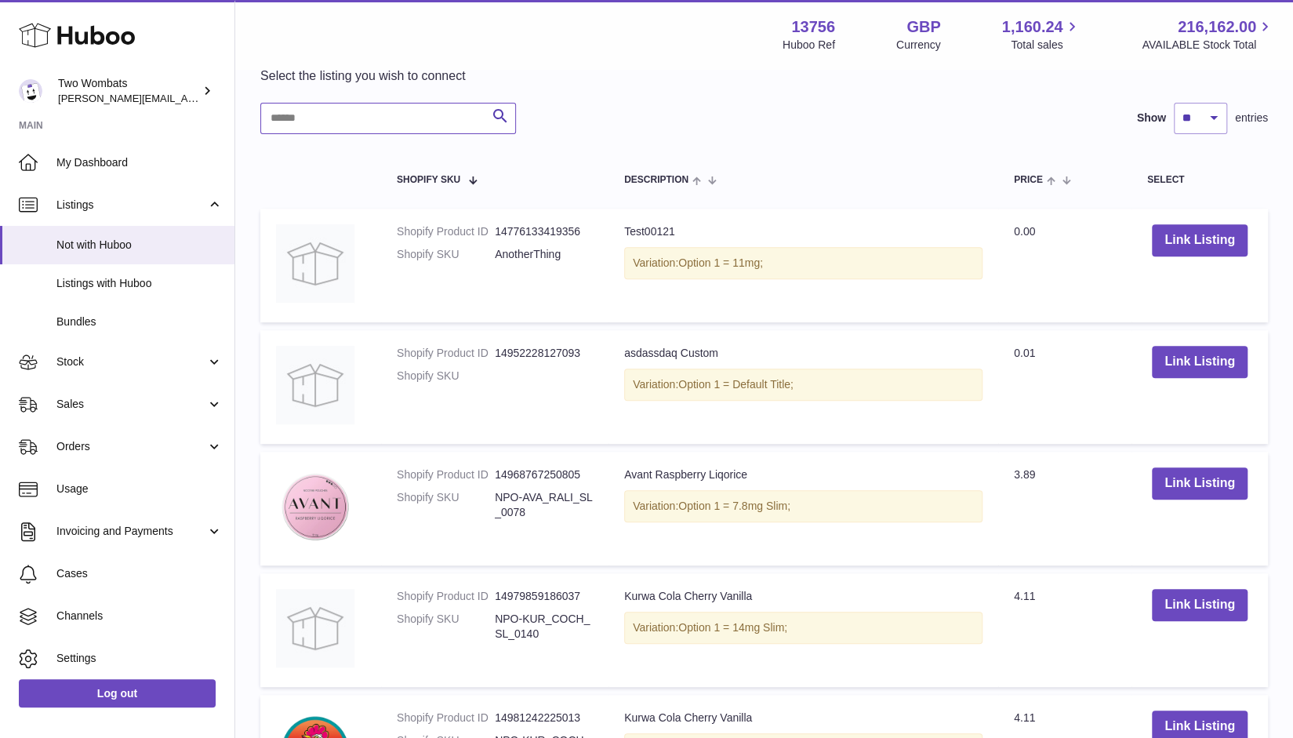
click at [326, 114] on input "text" at bounding box center [388, 118] width 256 height 31
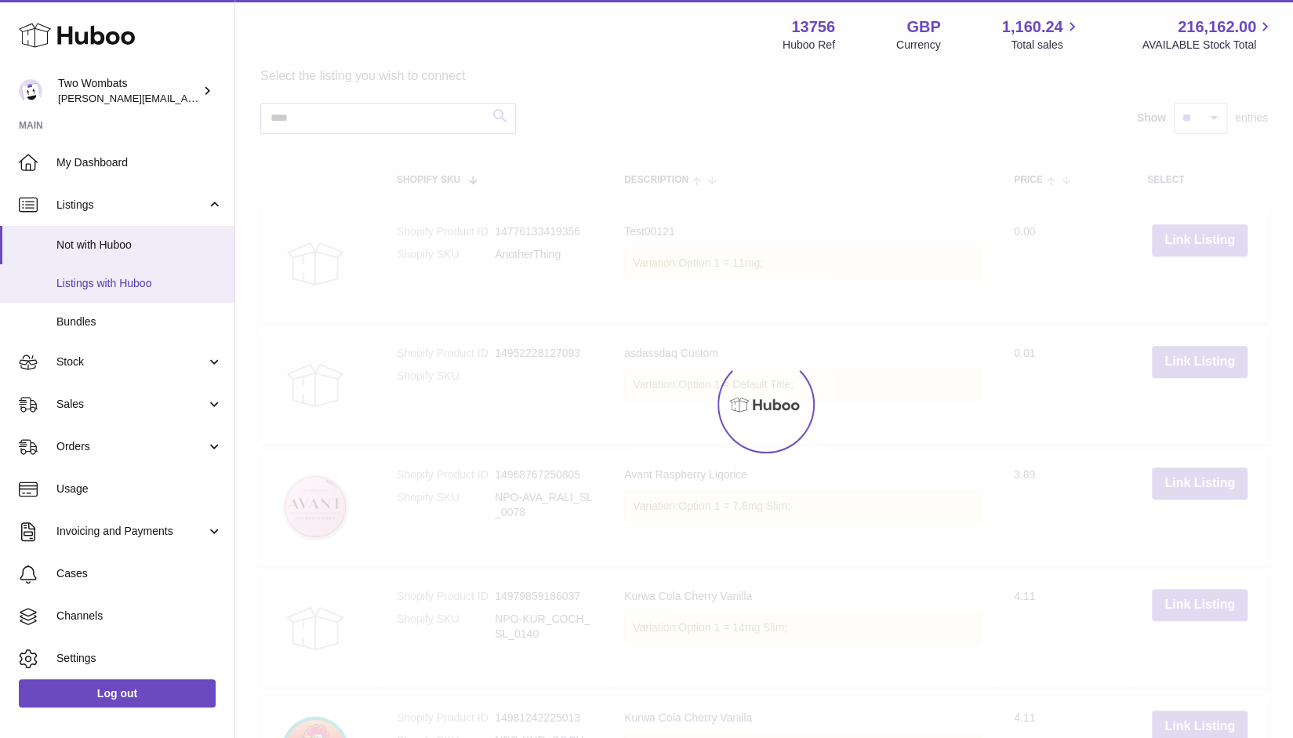
scroll to position [22, 0]
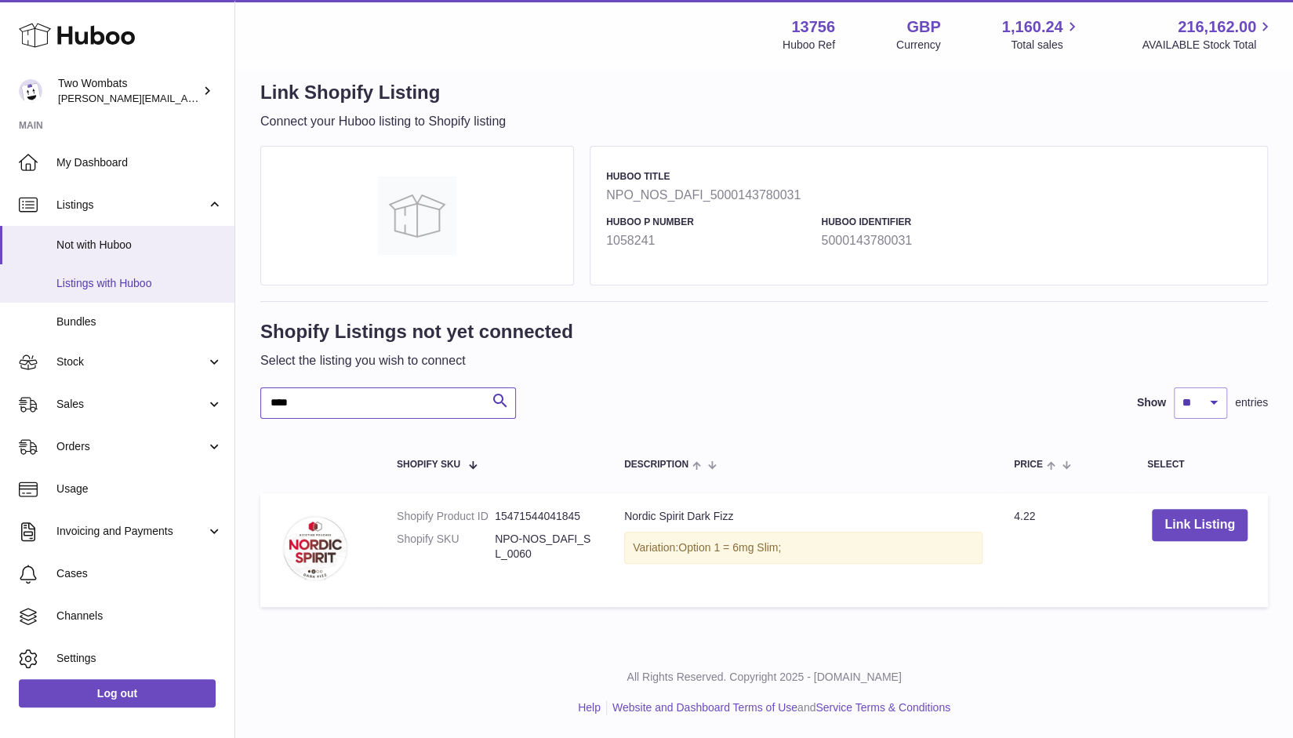
type input "****"
click at [132, 271] on link "Listings with Huboo" at bounding box center [117, 283] width 235 height 38
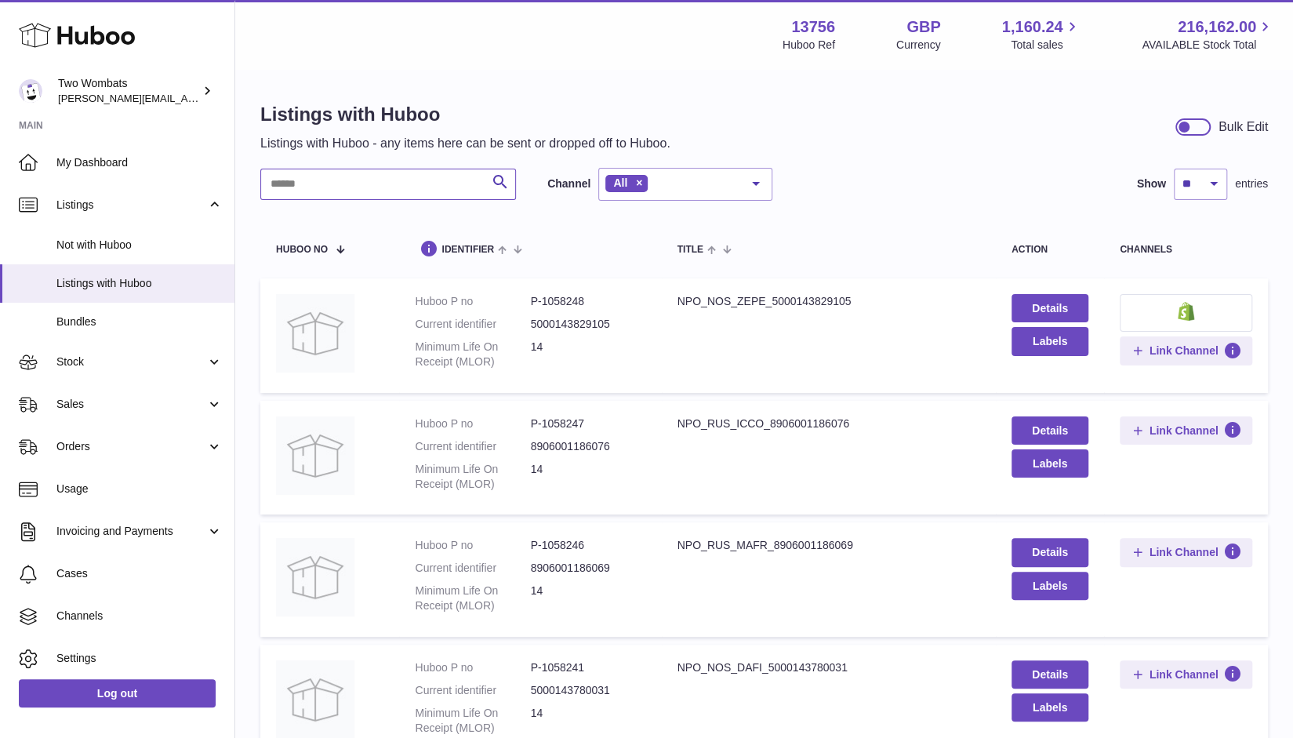
click at [340, 183] on input "text" at bounding box center [388, 184] width 256 height 31
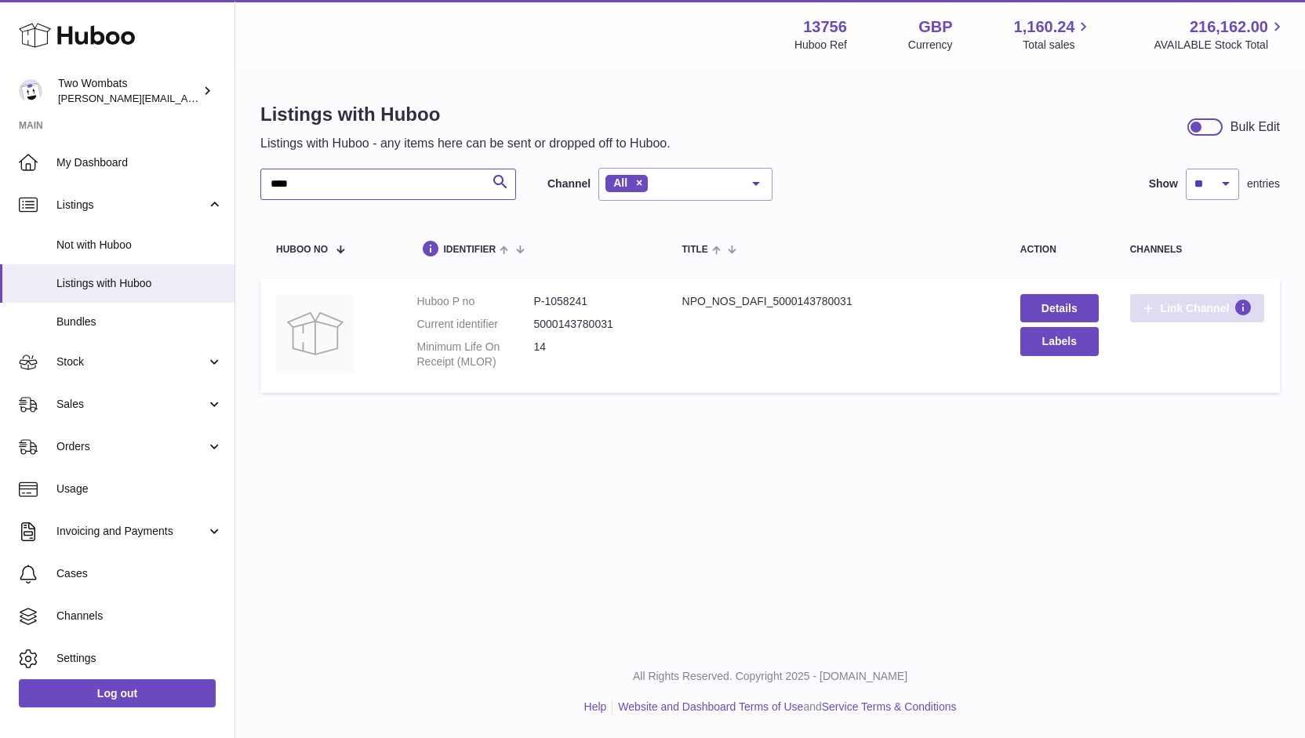
type input "****"
click at [1214, 305] on span "Link Channel" at bounding box center [1194, 308] width 69 height 14
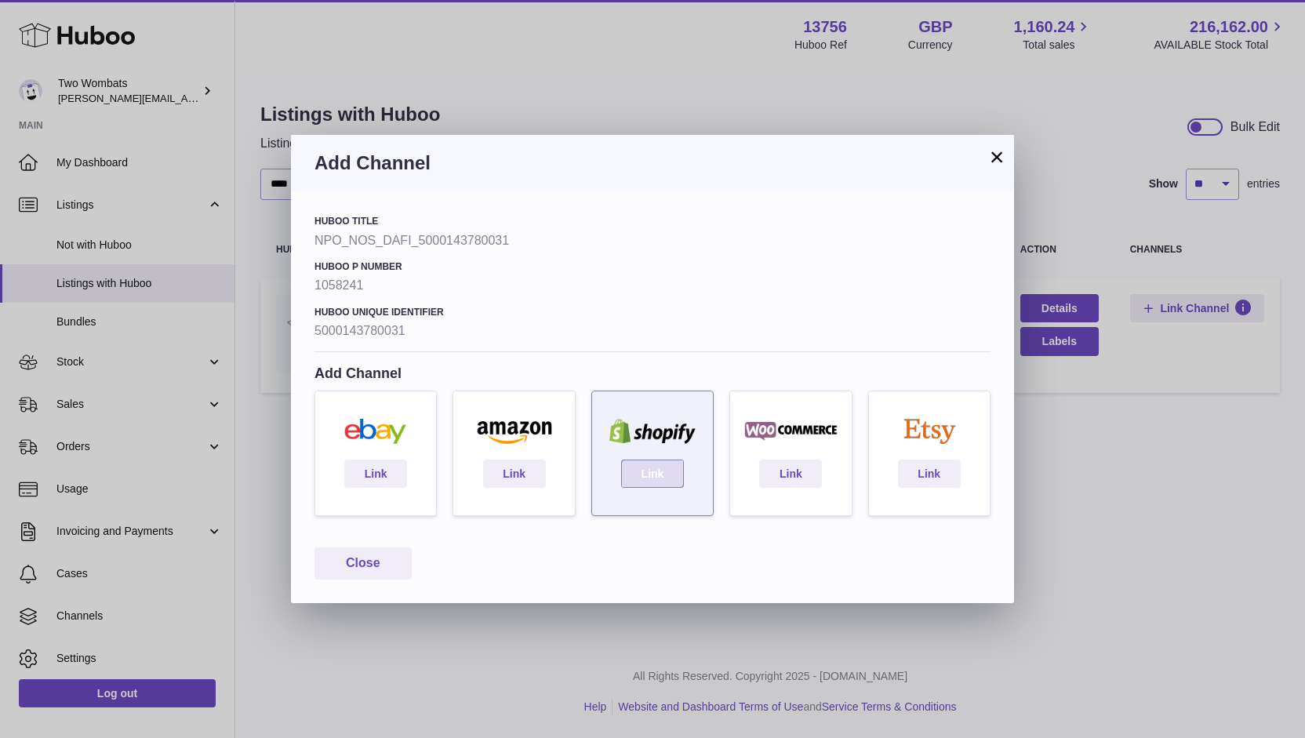
click at [660, 470] on link "Link" at bounding box center [652, 474] width 63 height 28
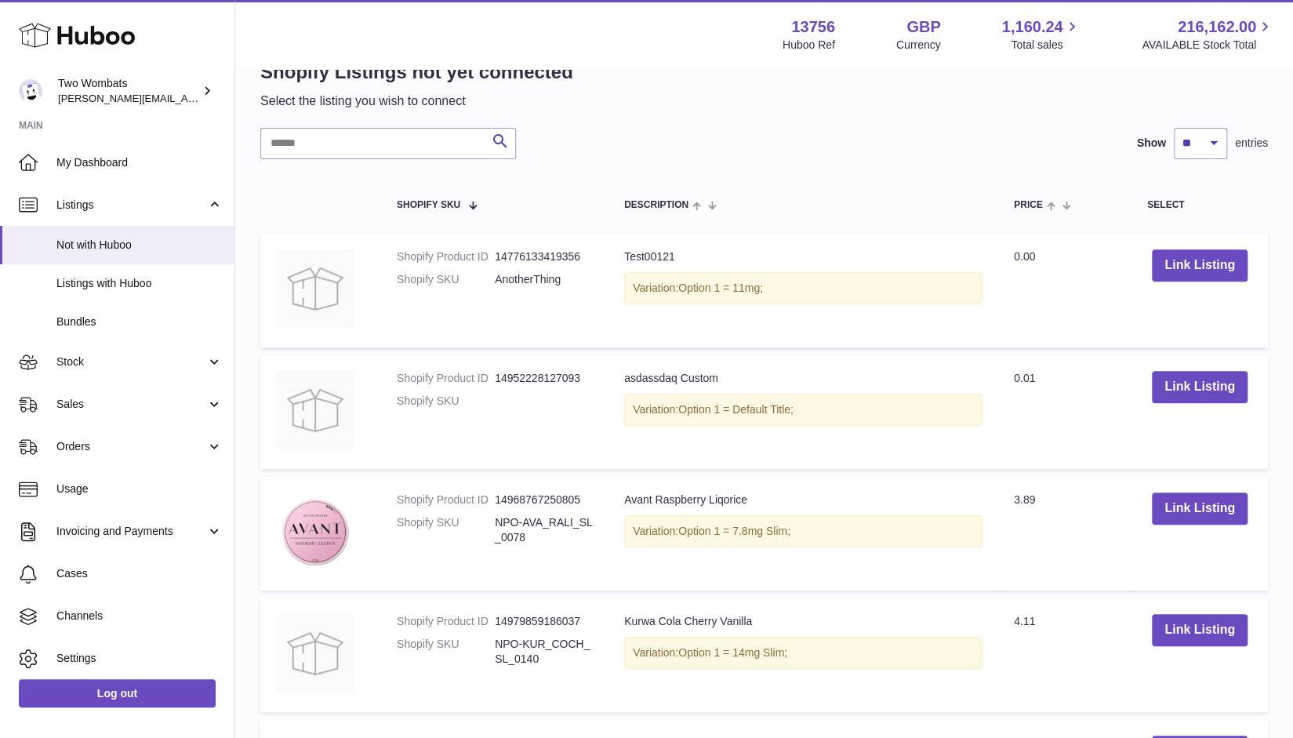
scroll to position [279, 0]
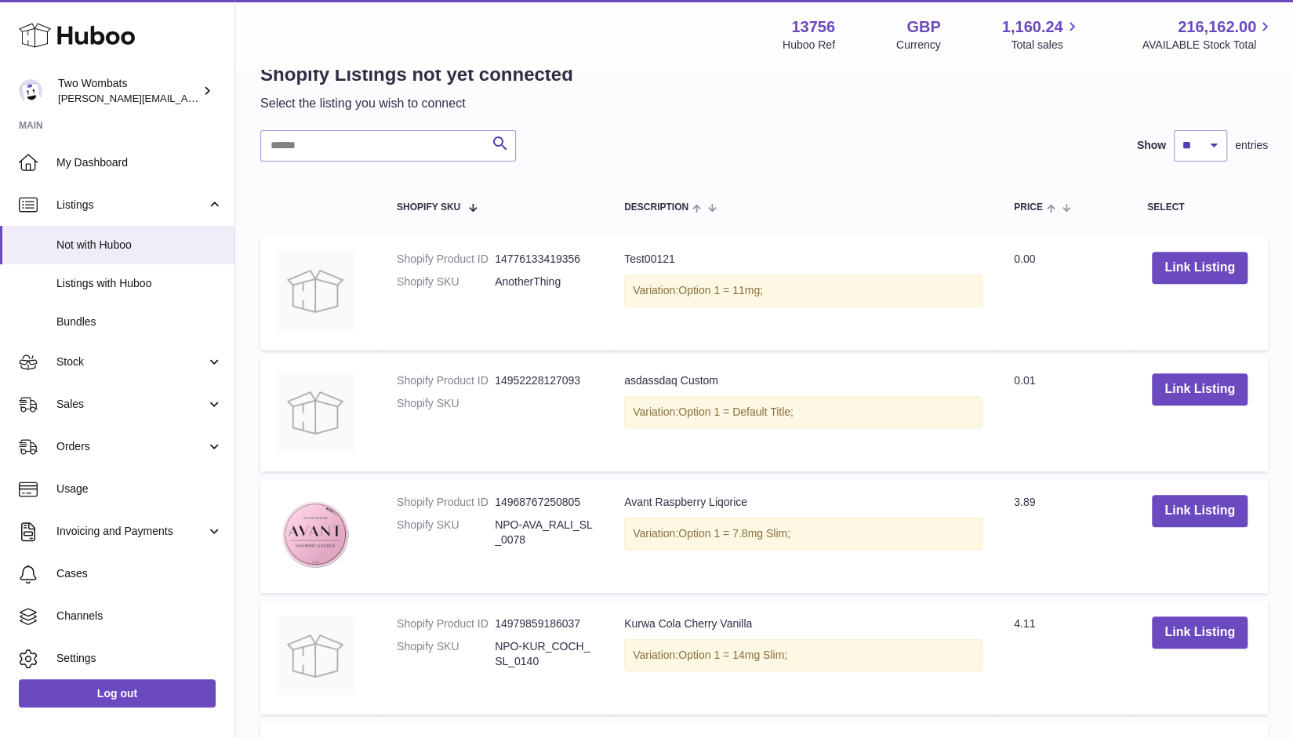
click at [403, 155] on input "text" at bounding box center [388, 145] width 256 height 31
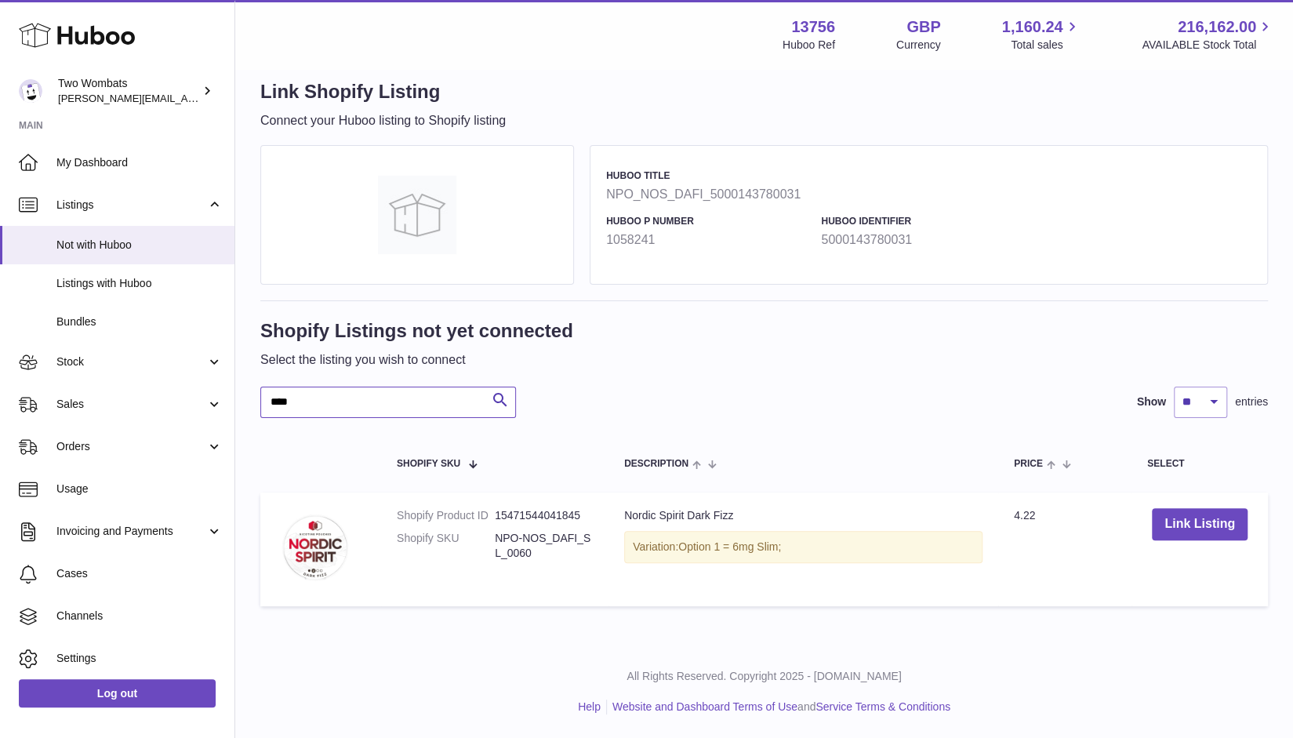
scroll to position [22, 0]
type input "****"
click at [1202, 525] on button "Link Listing" at bounding box center [1200, 525] width 96 height 32
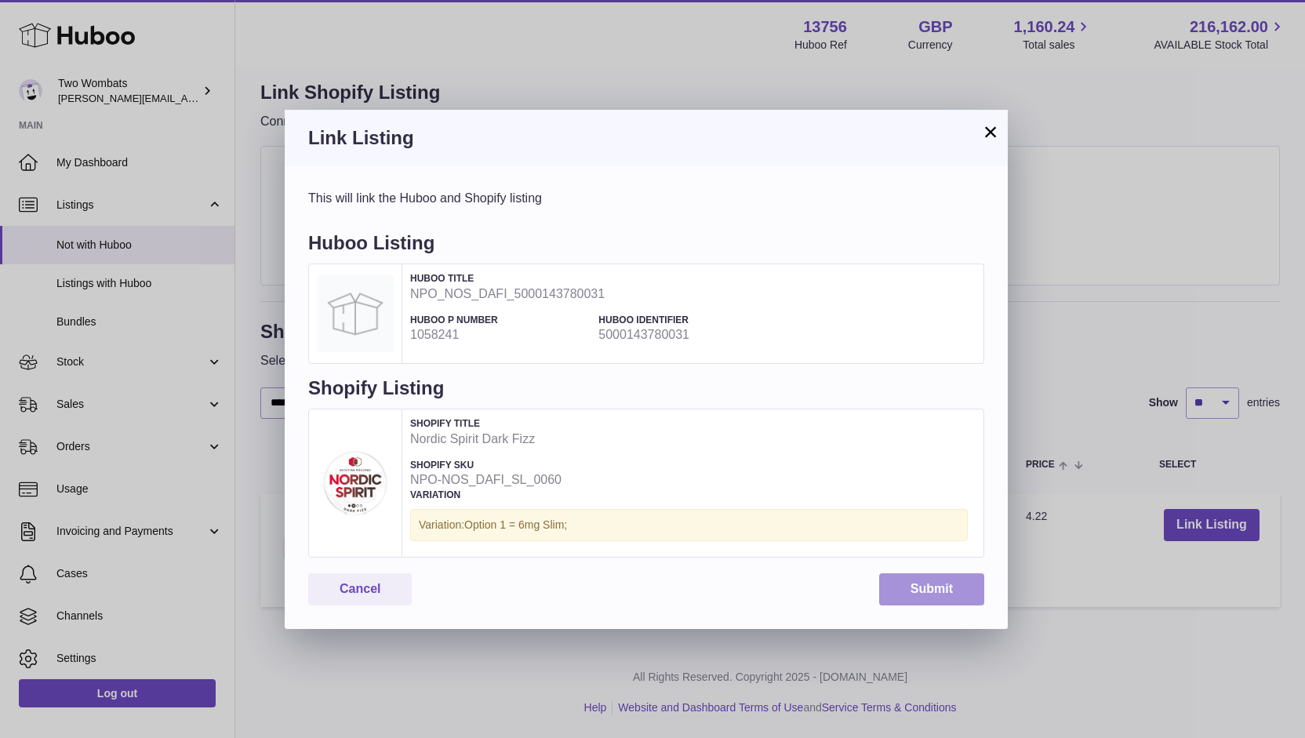
click at [940, 588] on button "Submit" at bounding box center [931, 589] width 105 height 32
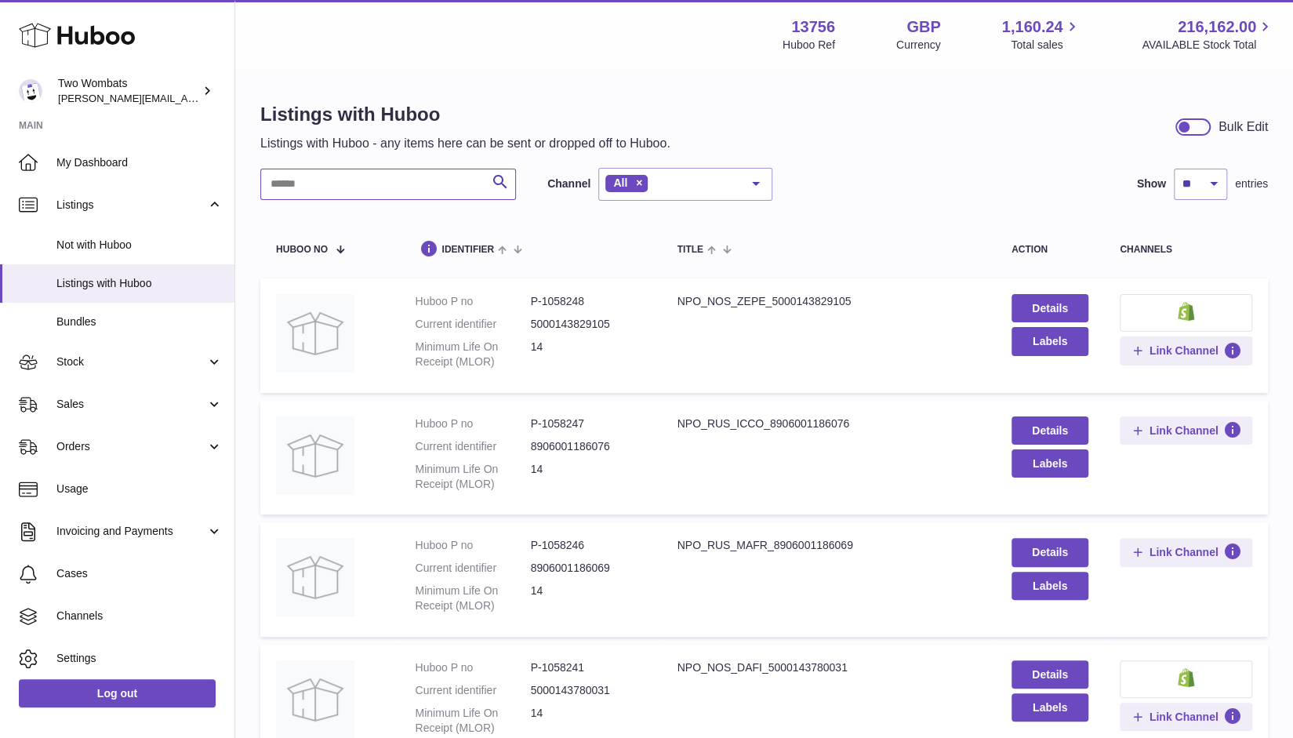
click at [398, 186] on input "text" at bounding box center [388, 184] width 256 height 31
paste input "*******"
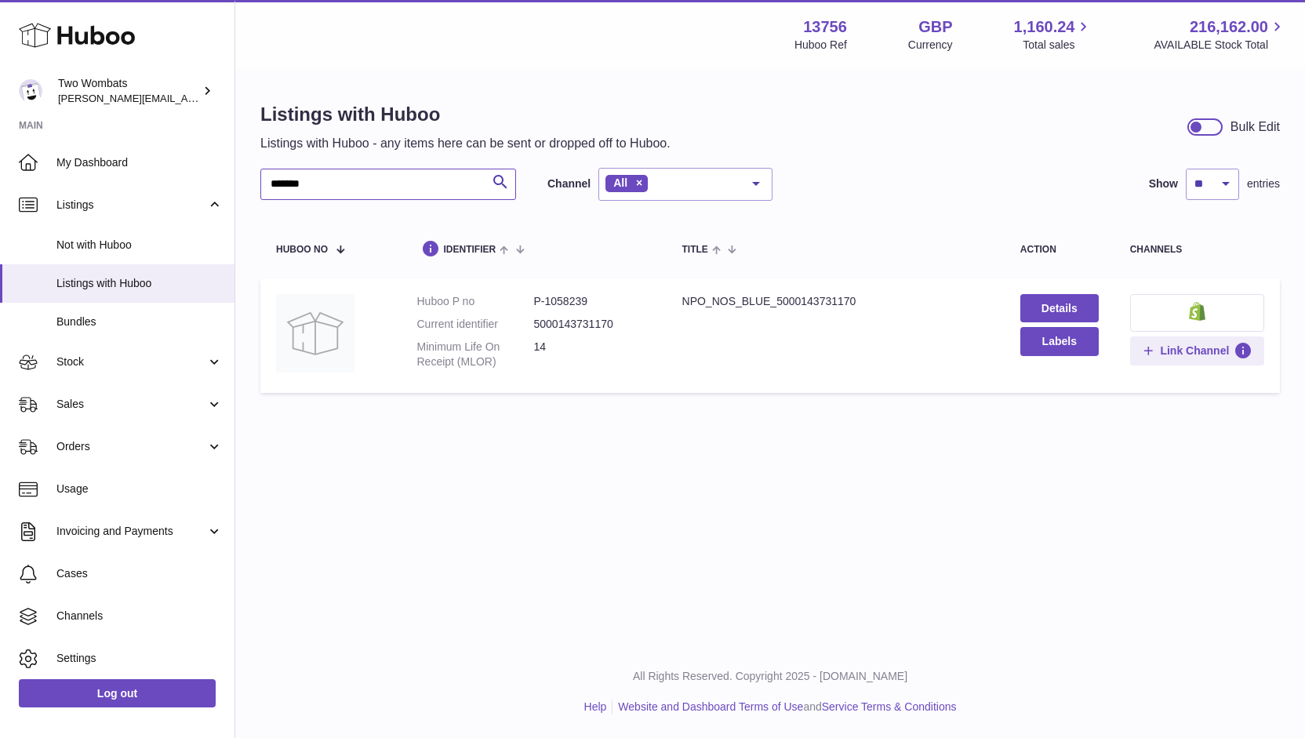
type input "*******"
click at [1195, 318] on img at bounding box center [1197, 311] width 16 height 19
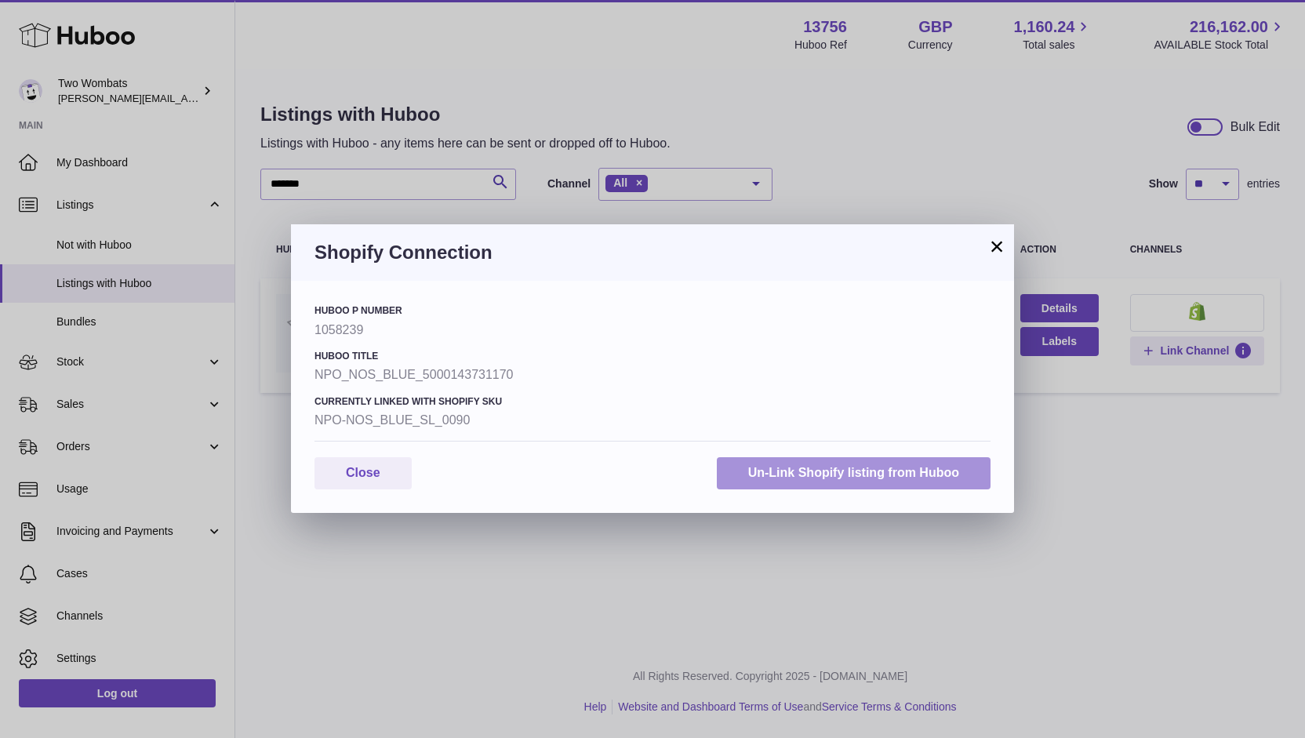
click at [949, 470] on button "Un-Link Shopify listing from Huboo" at bounding box center [854, 473] width 274 height 32
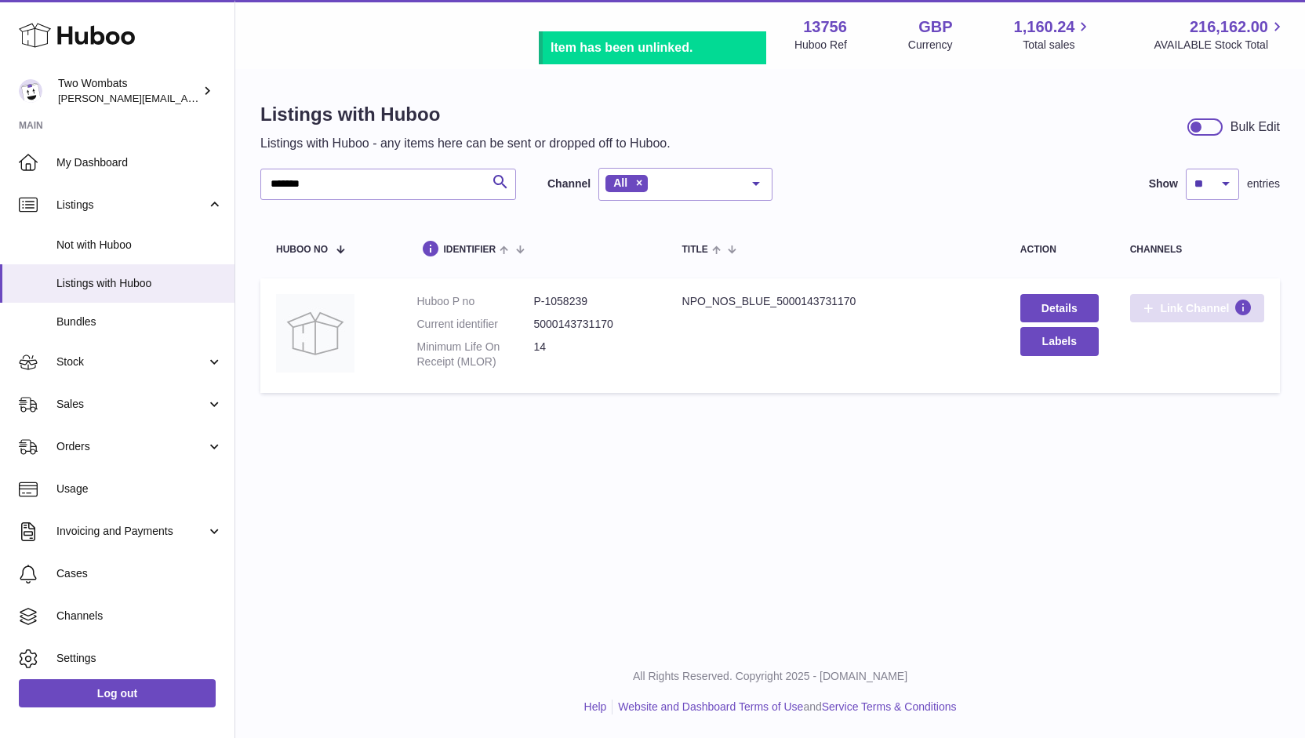
click at [1202, 316] on button "Link Channel" at bounding box center [1197, 308] width 134 height 28
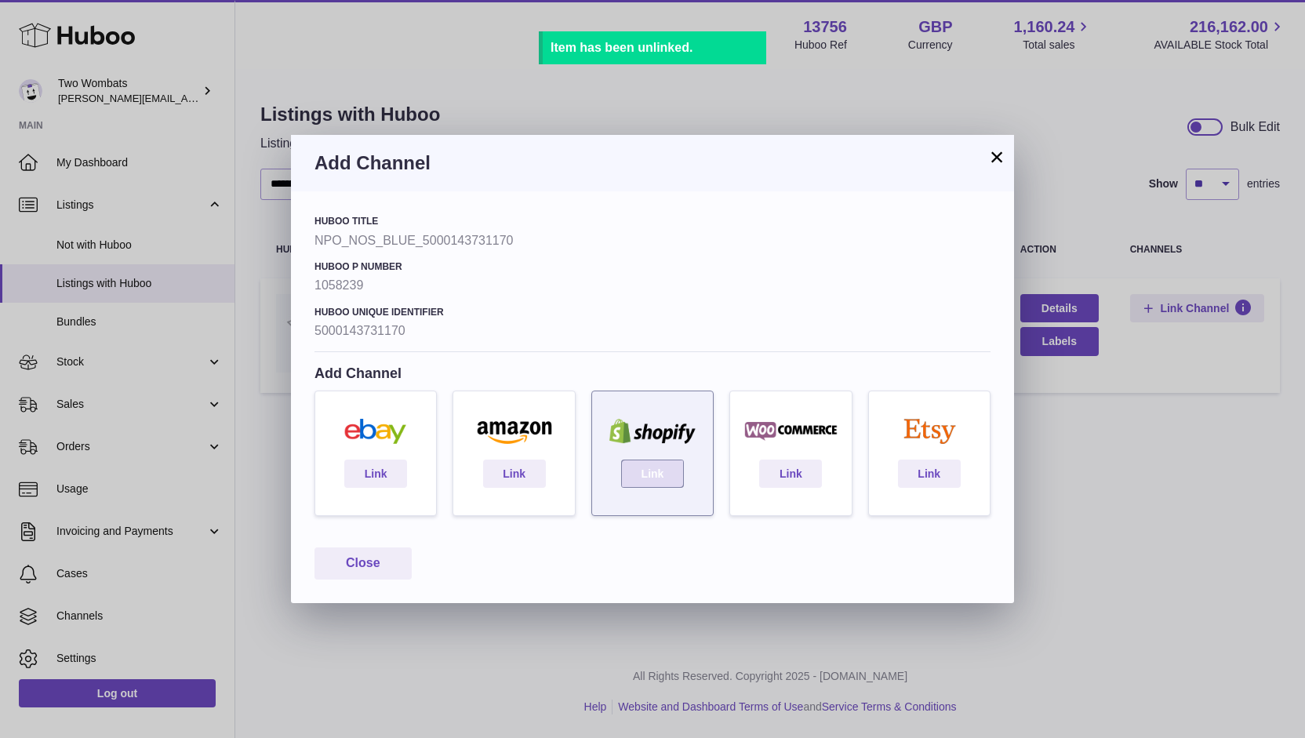
click at [645, 472] on link "Link" at bounding box center [652, 474] width 63 height 28
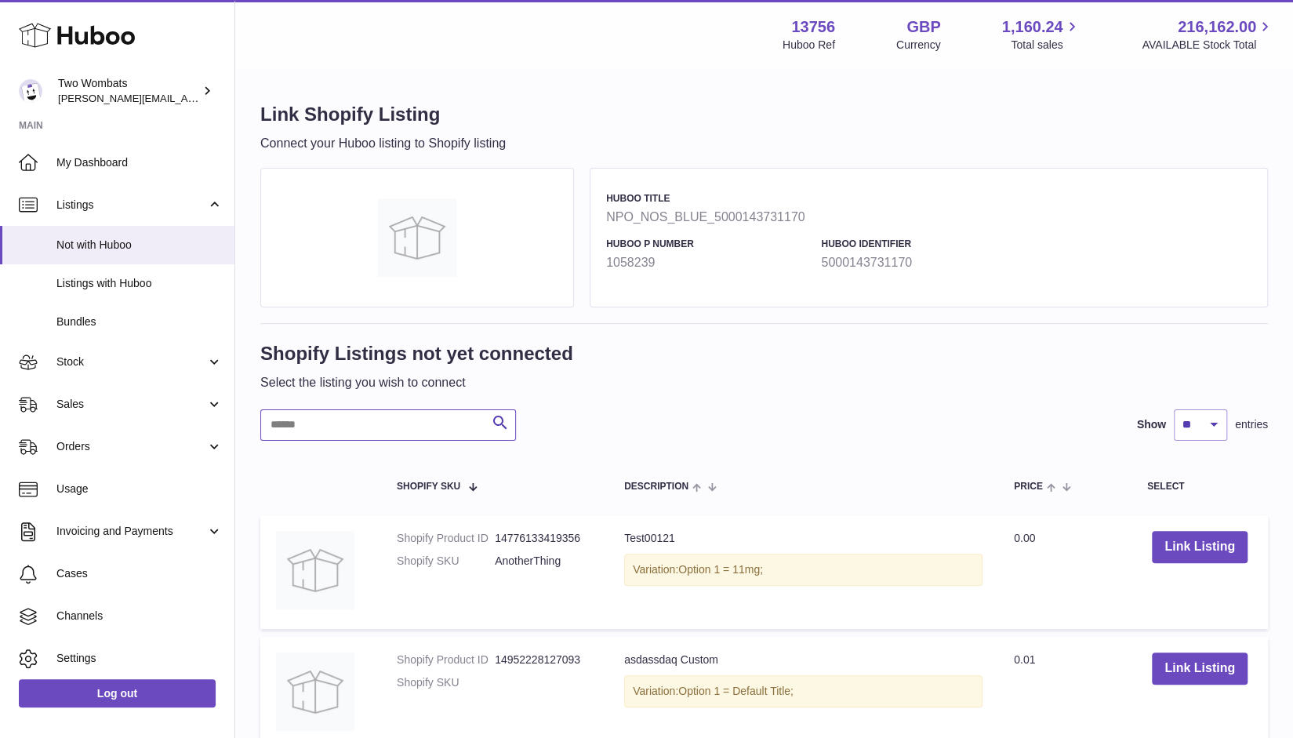
click at [369, 415] on input "text" at bounding box center [388, 424] width 256 height 31
paste input "*******"
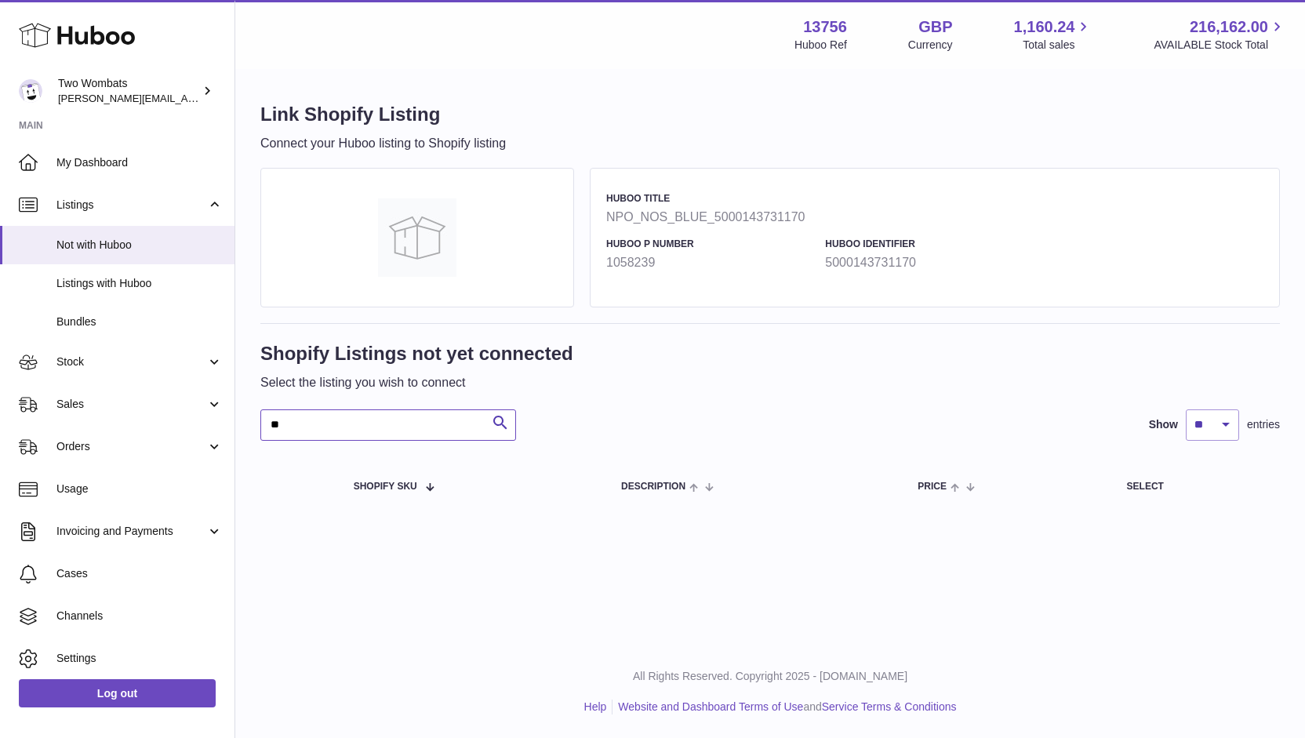
type input "*"
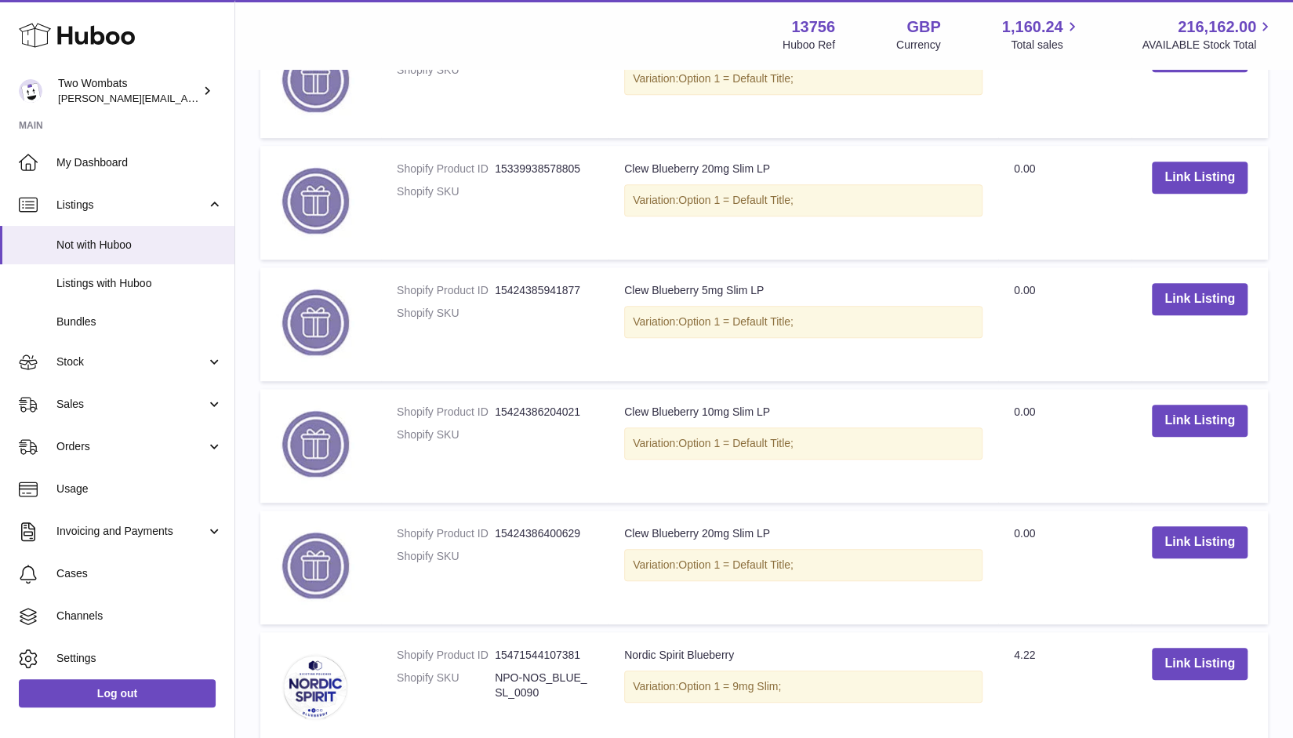
scroll to position [840, 0]
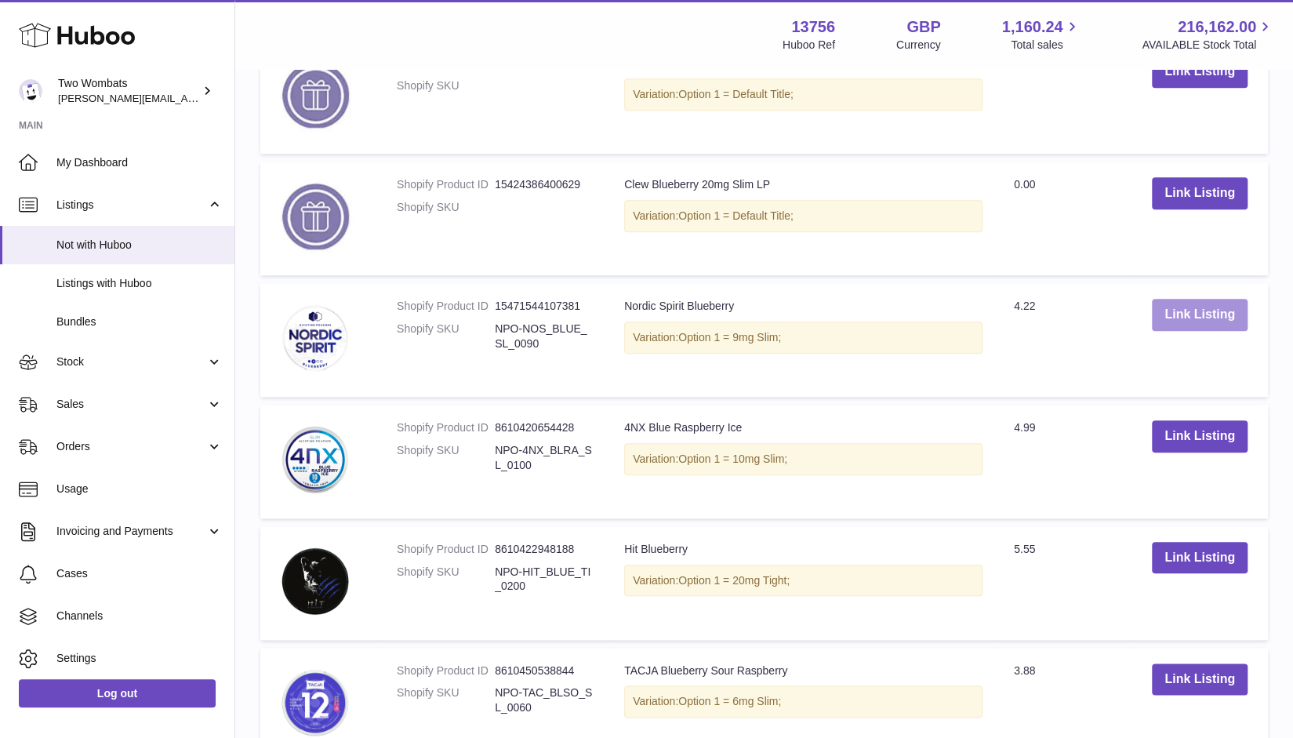
type input "****"
click at [1205, 315] on button "Link Listing" at bounding box center [1200, 315] width 96 height 32
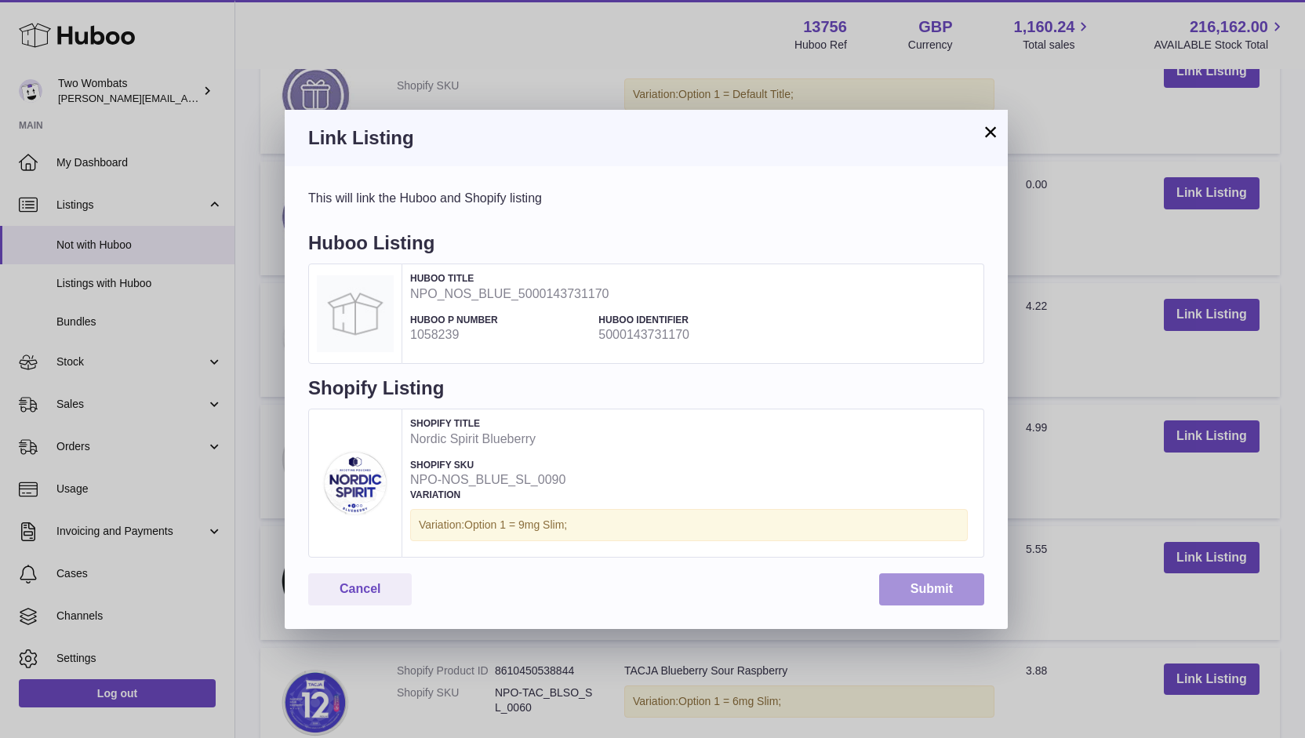
click at [929, 584] on button "Submit" at bounding box center [931, 589] width 105 height 32
